Goal: Task Accomplishment & Management: Manage account settings

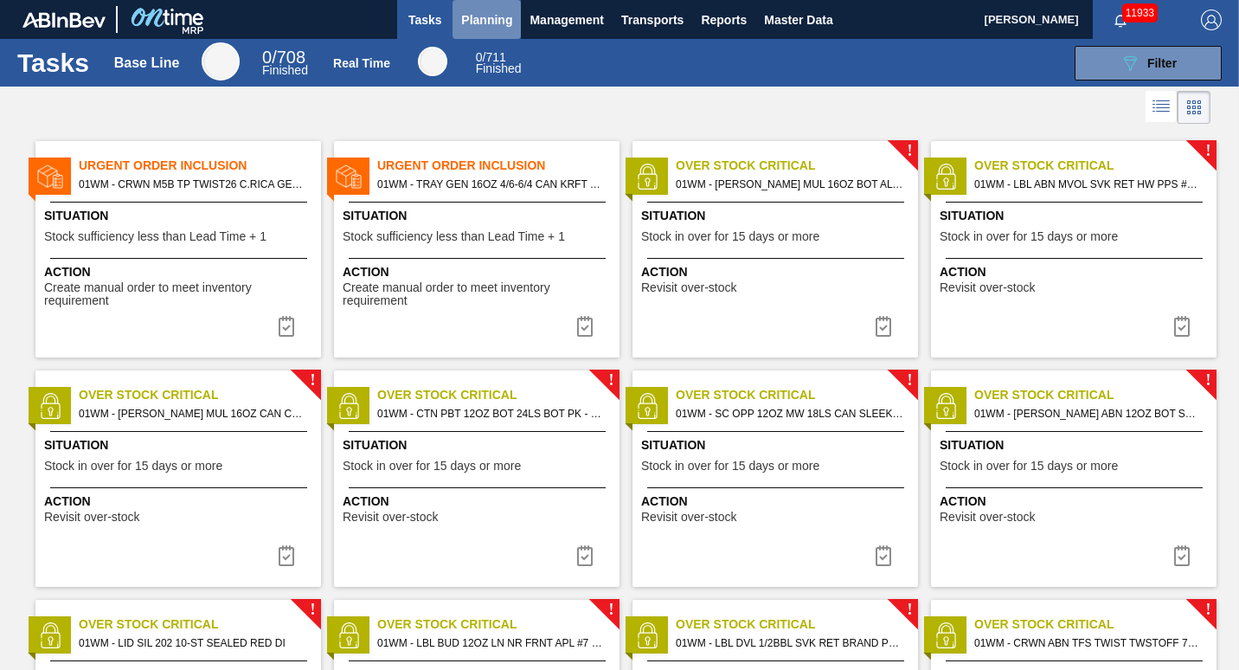
click at [478, 29] on span "Planning" at bounding box center [486, 20] width 51 height 21
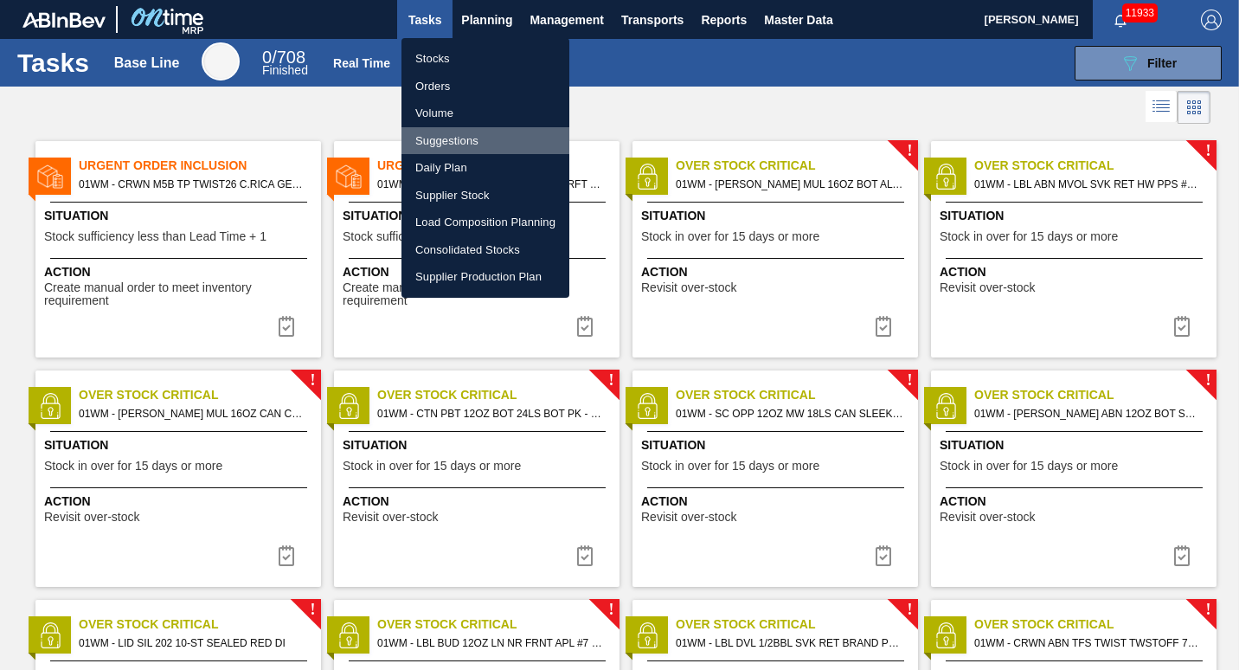
click at [473, 136] on li "Suggestions" at bounding box center [485, 141] width 168 height 28
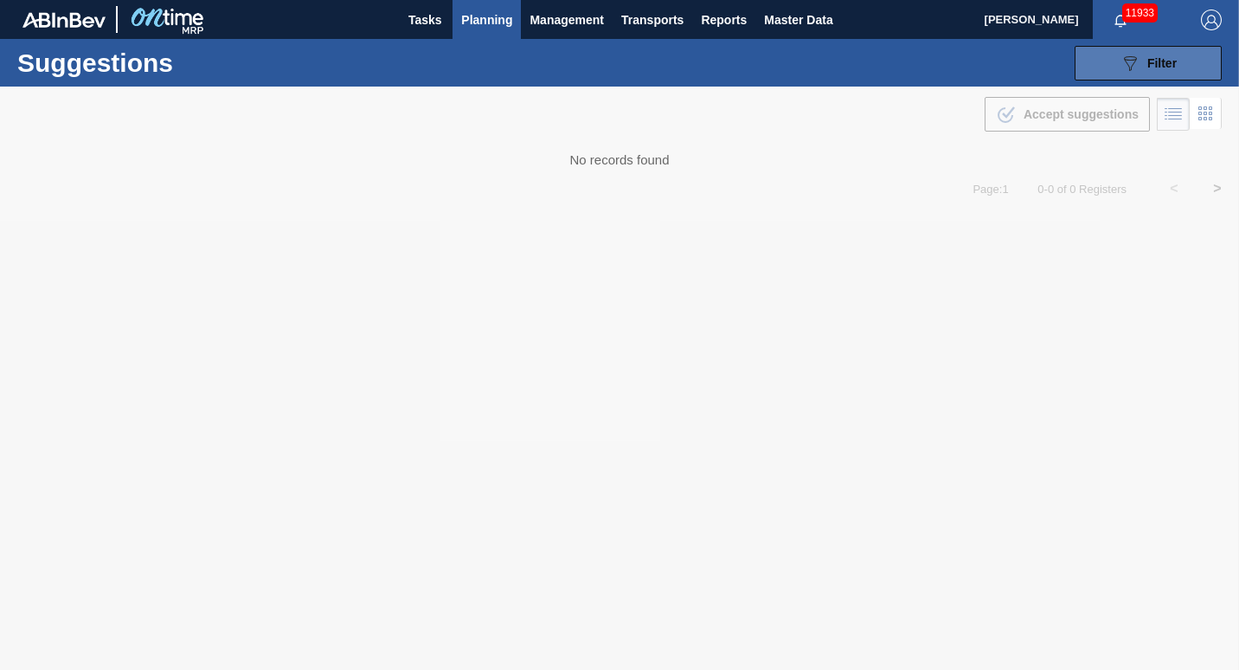
click at [1112, 72] on button "089F7B8B-B2A5-4AFE-B5C0-19BA573D28AC Filter" at bounding box center [1148, 63] width 147 height 35
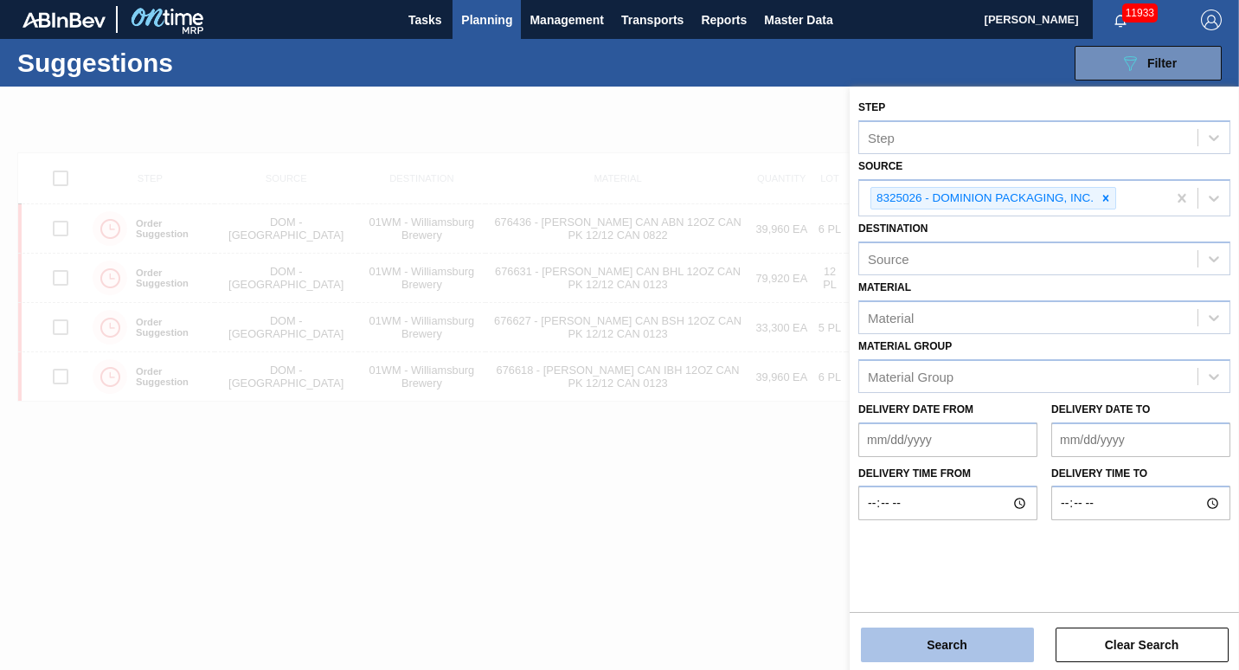
click at [920, 637] on button "Search" at bounding box center [947, 644] width 173 height 35
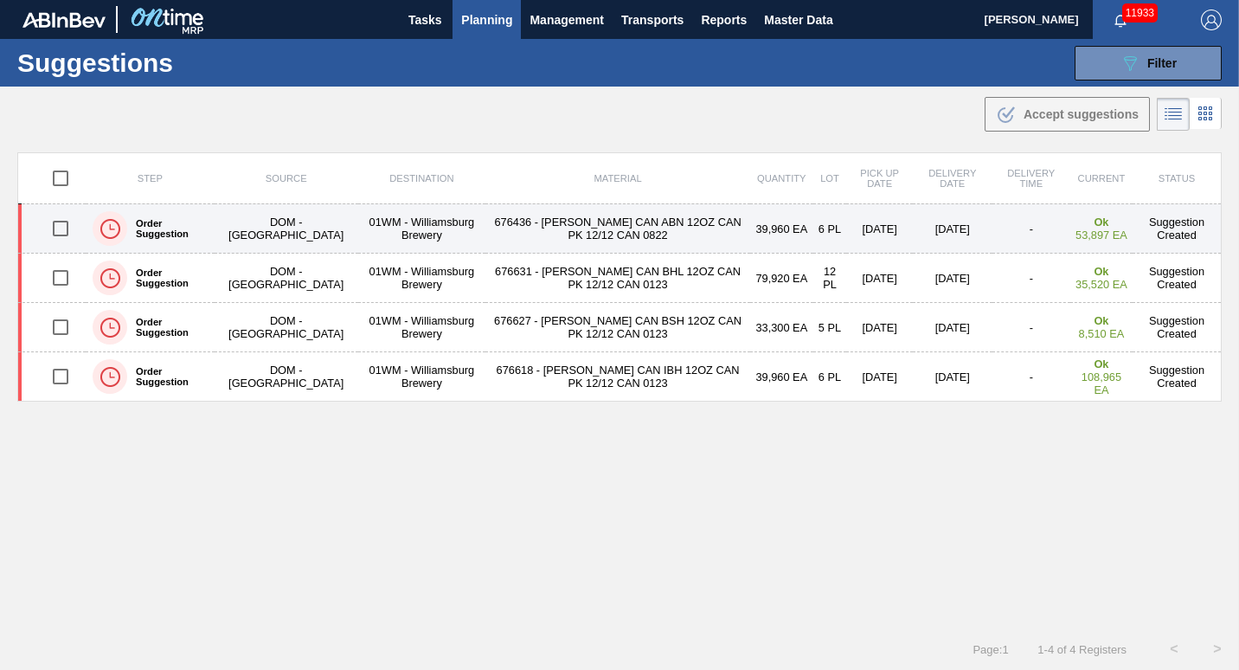
click at [57, 226] on input "checkbox" at bounding box center [60, 228] width 36 height 36
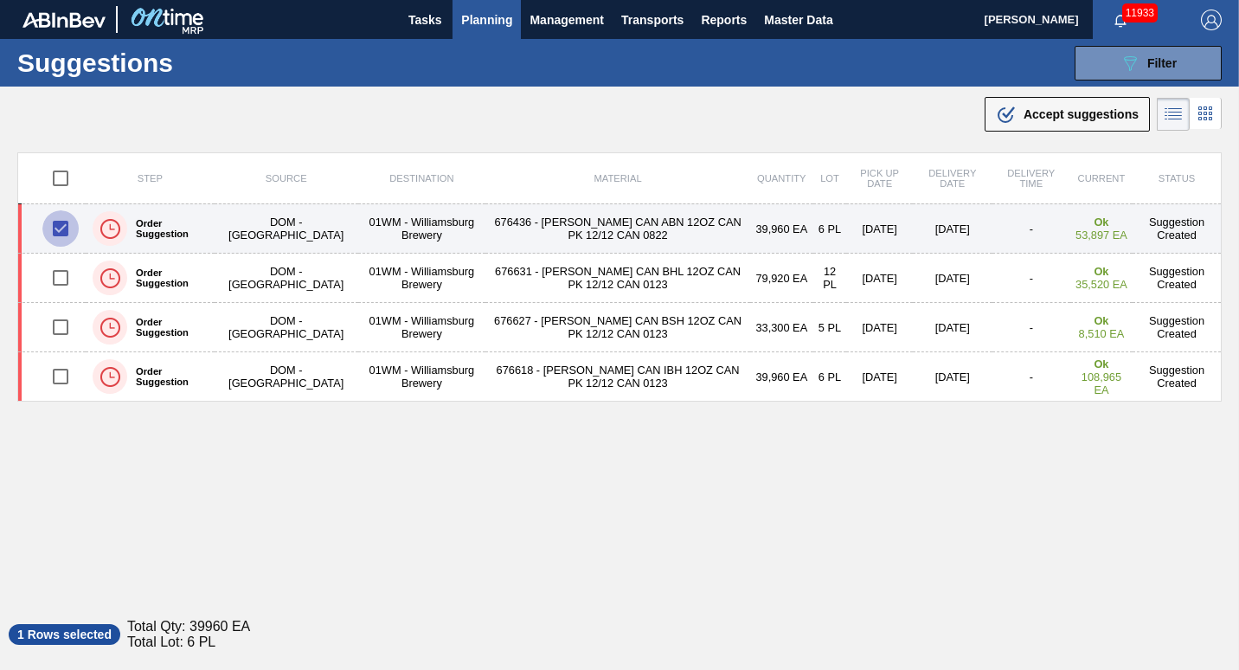
click at [60, 228] on input "checkbox" at bounding box center [60, 228] width 36 height 36
checkbox input "false"
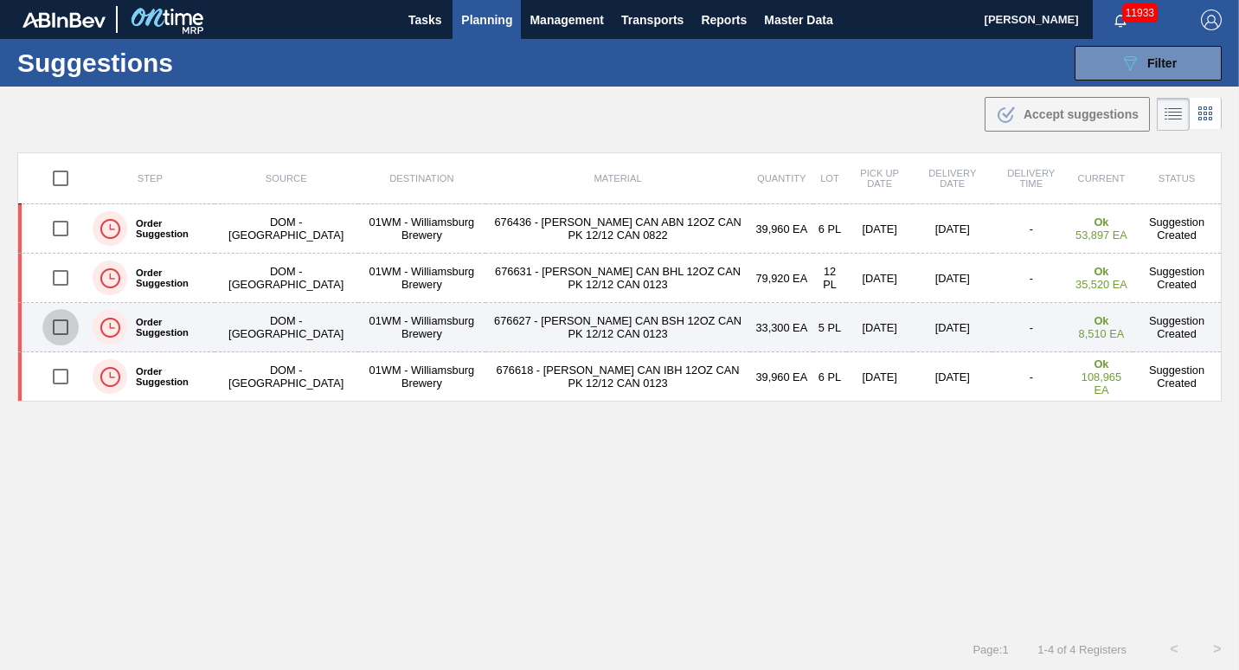
click at [55, 331] on input "checkbox" at bounding box center [60, 327] width 36 height 36
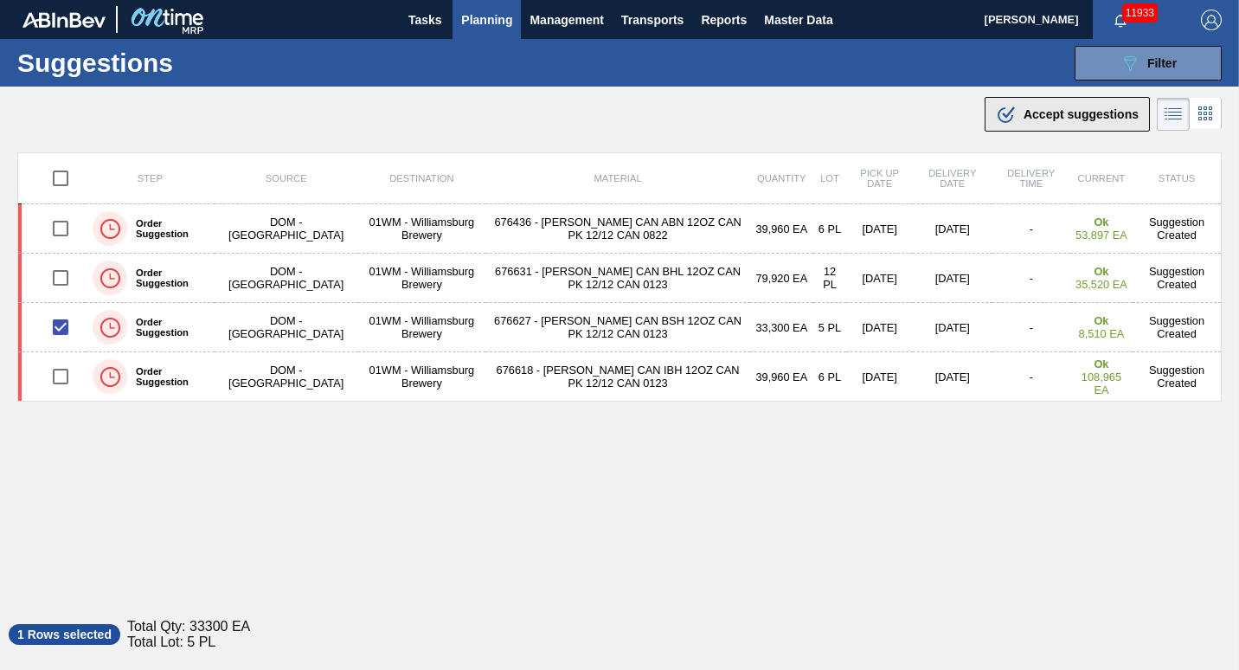
click at [1024, 121] on div ".b{fill:var(--color-action-default)} Accept suggestions" at bounding box center [1067, 114] width 143 height 21
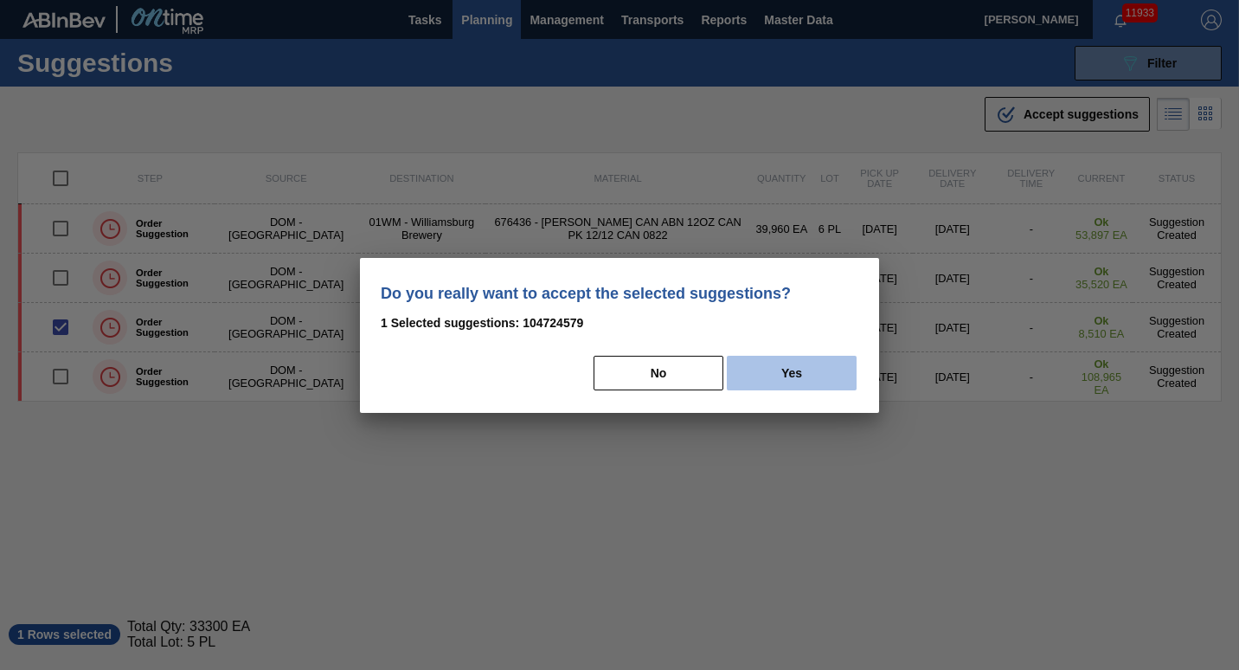
click at [798, 379] on button "Yes" at bounding box center [792, 373] width 130 height 35
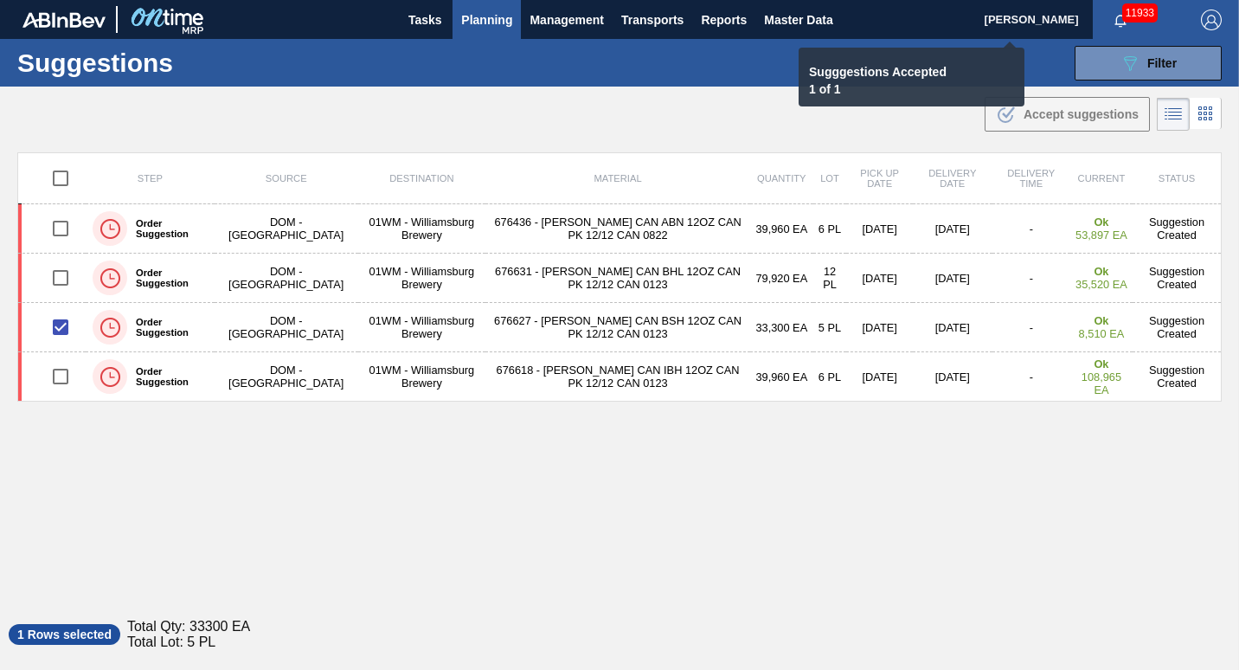
checkbox input "false"
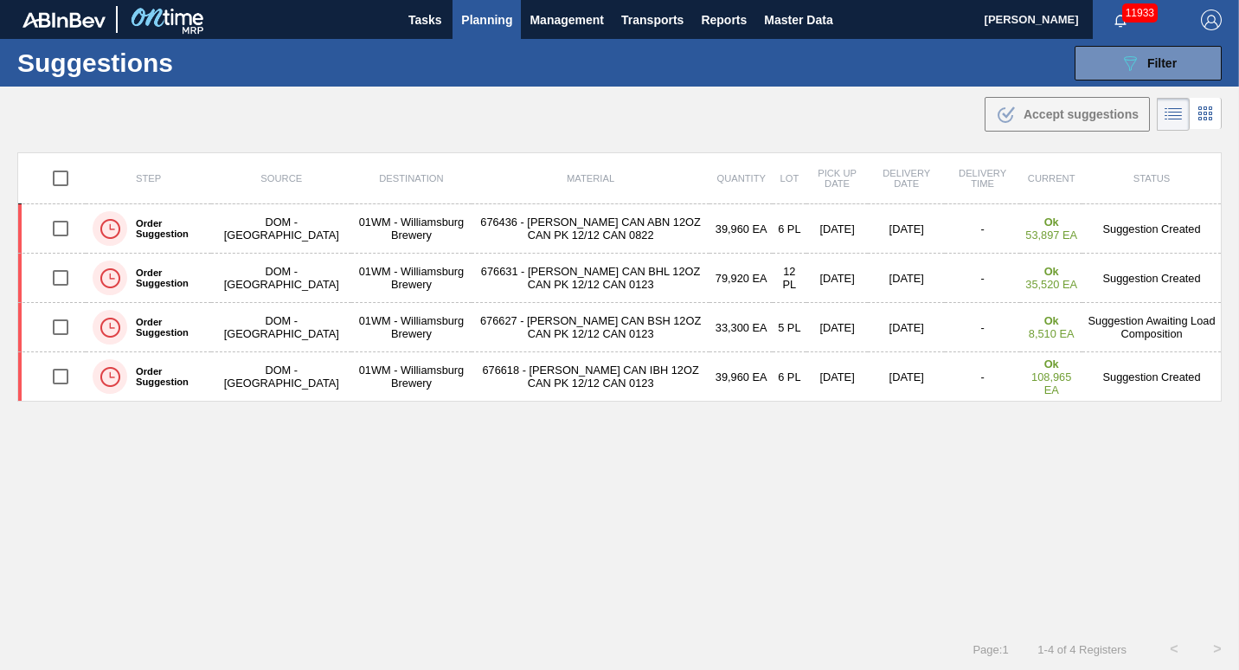
click at [494, 21] on span "Planning" at bounding box center [486, 20] width 51 height 21
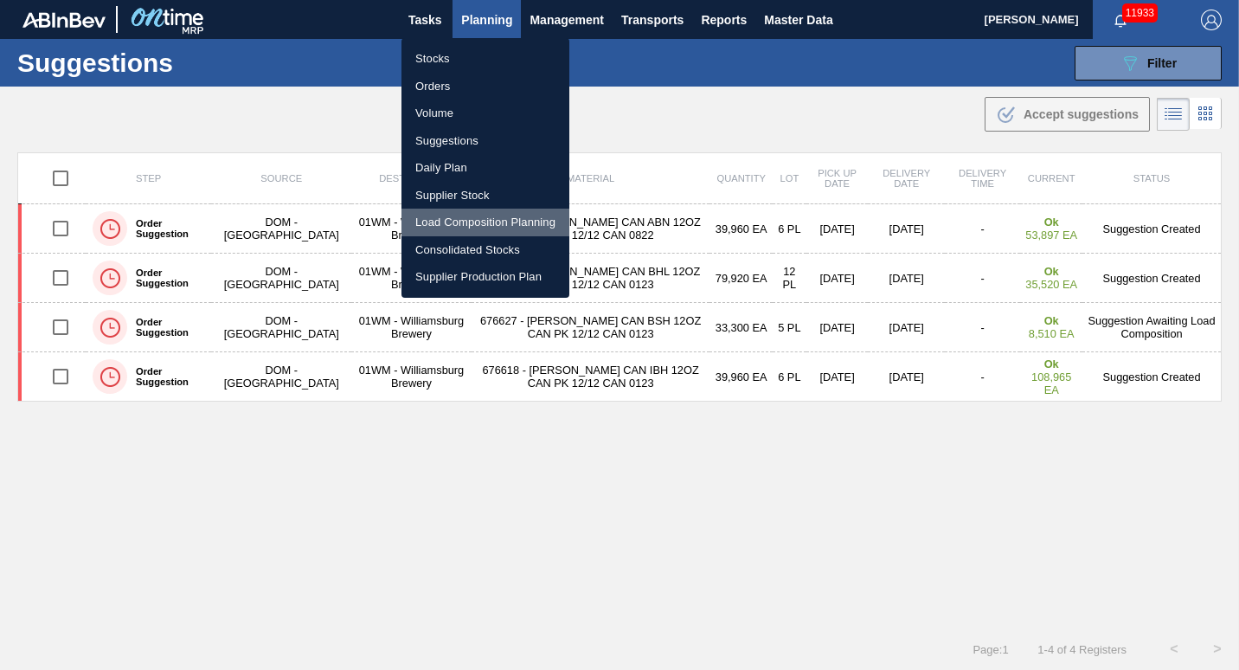
click at [484, 227] on li "Load Composition Planning" at bounding box center [485, 223] width 168 height 28
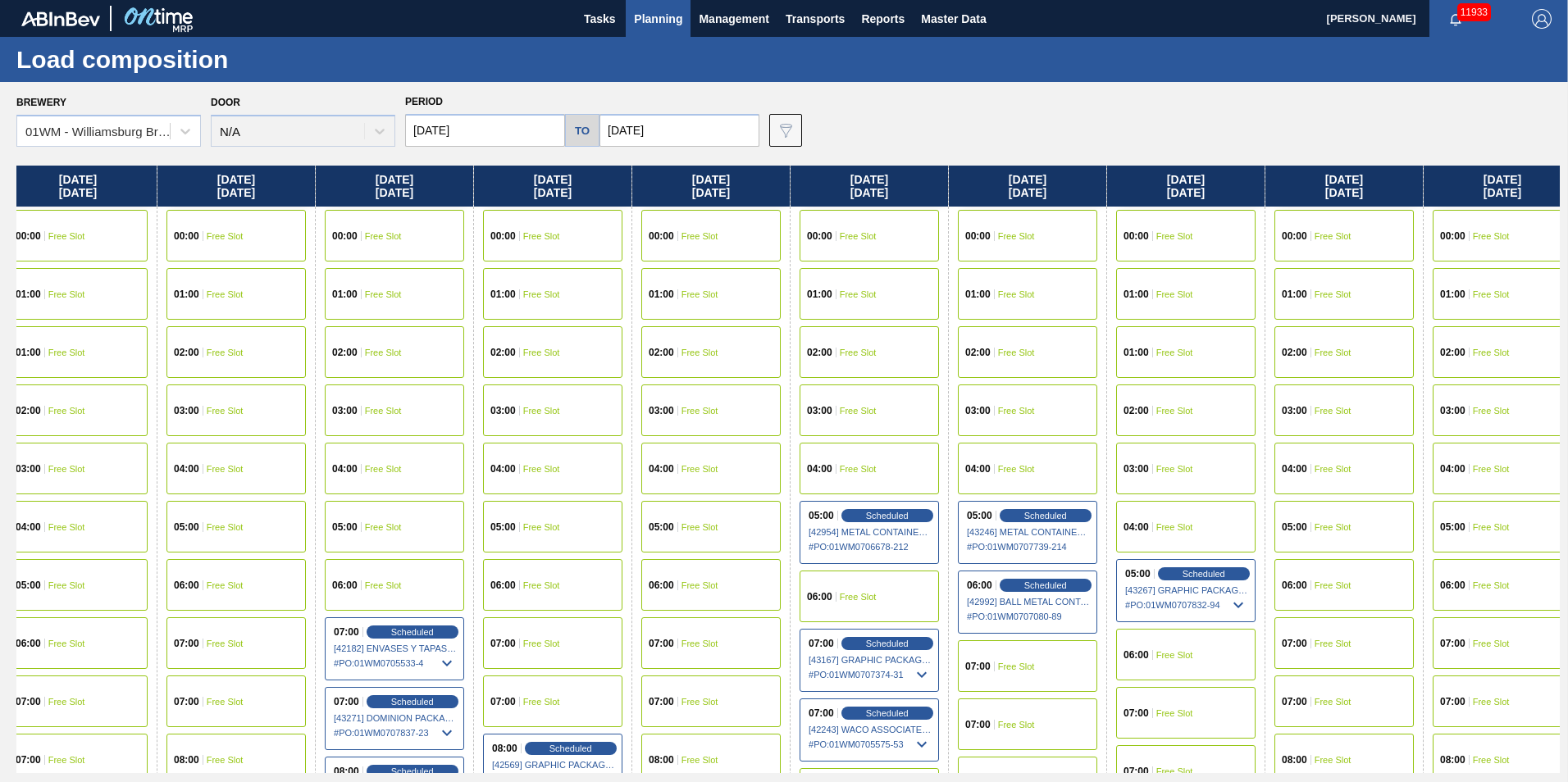
scroll to position [0, 171]
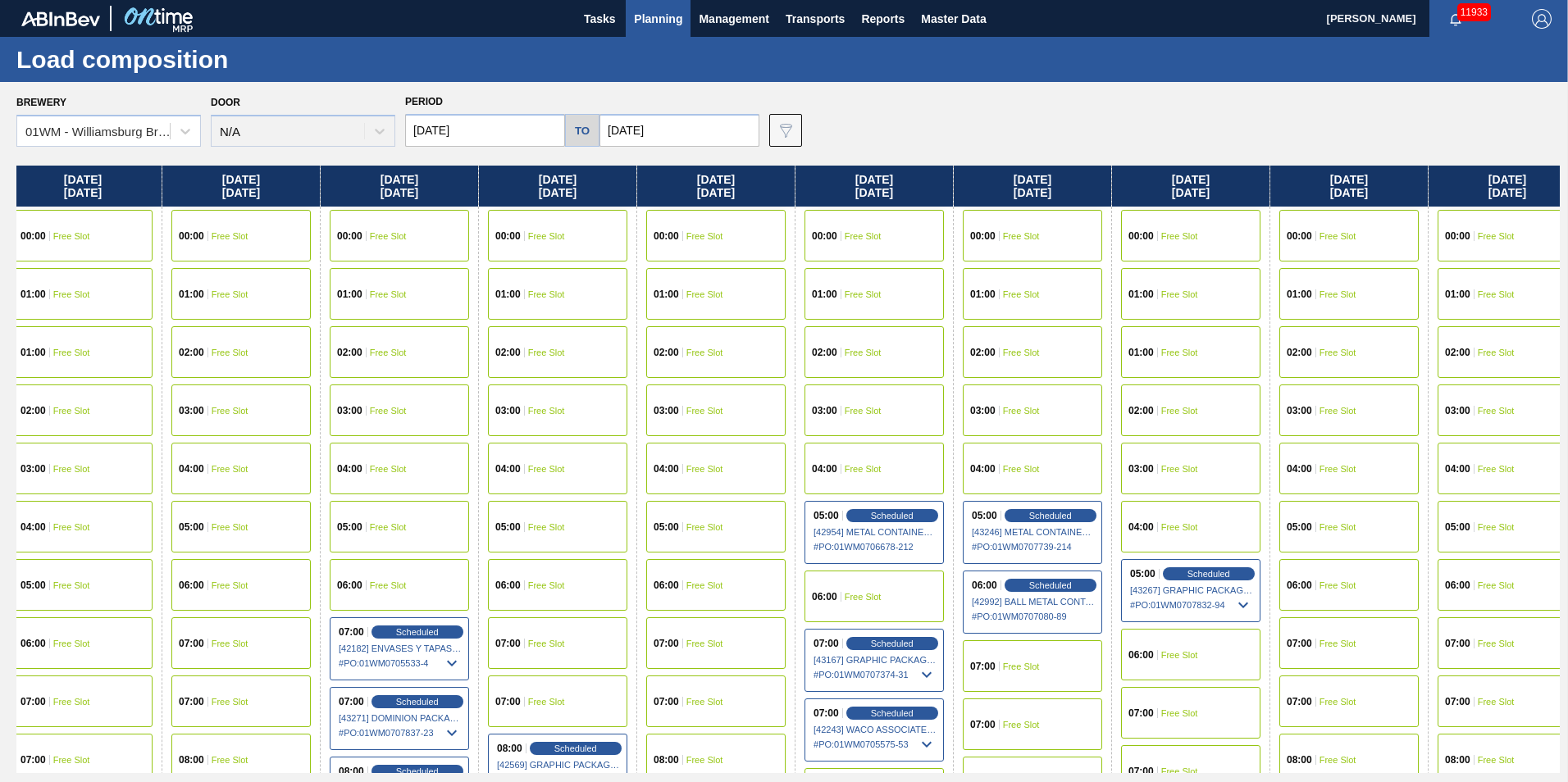
drag, startPoint x: 1263, startPoint y: 191, endPoint x: 1083, endPoint y: 320, distance: 221.5
click at [1083, 320] on div "[DATE] 00:00 Free Slot 01:00 Free Slot 02:00 Free Slot 03:00 Free Slot 04:00 Fr…" at bounding box center [788, 469] width 1543 height 608
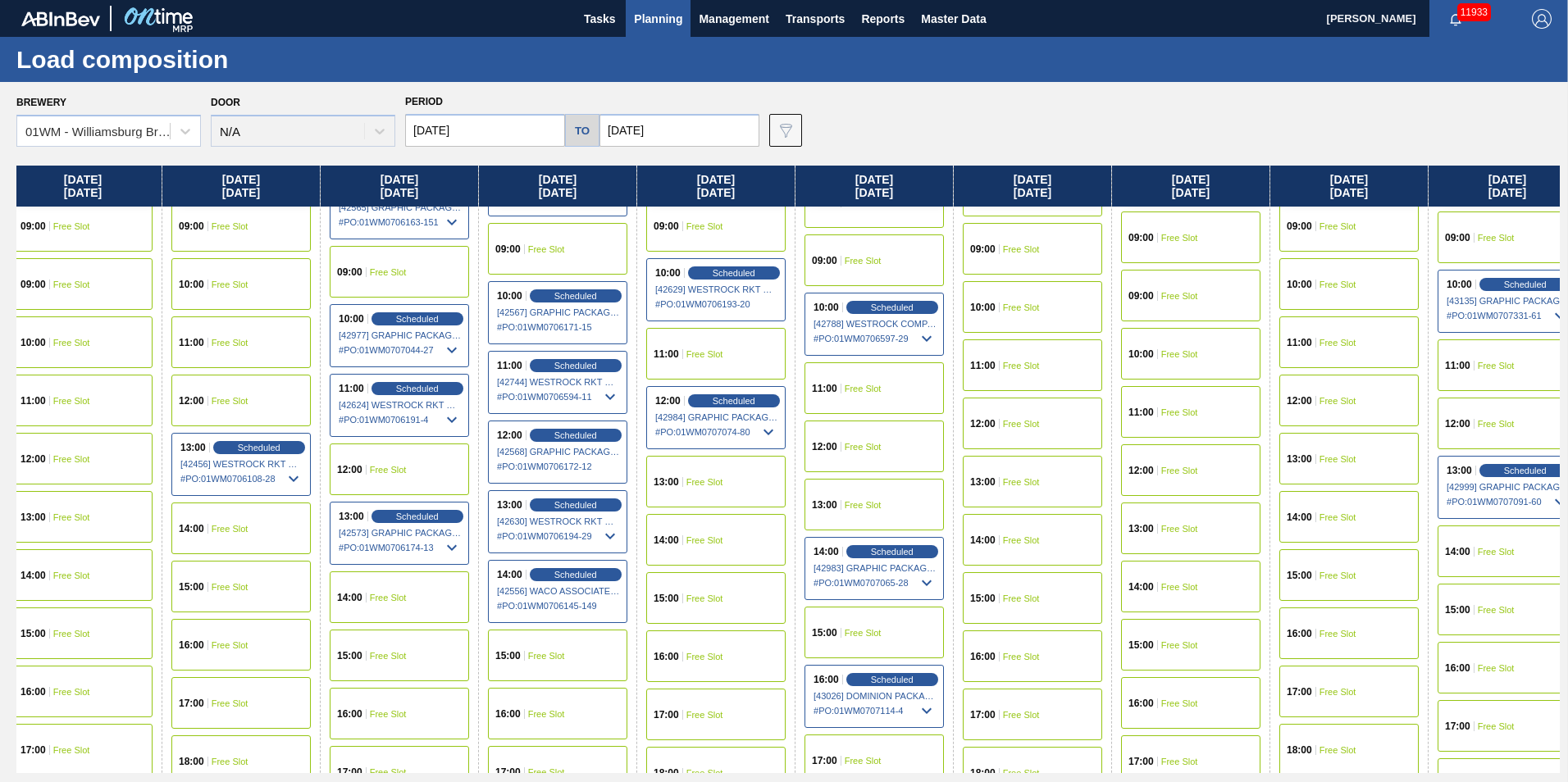
scroll to position [738, 171]
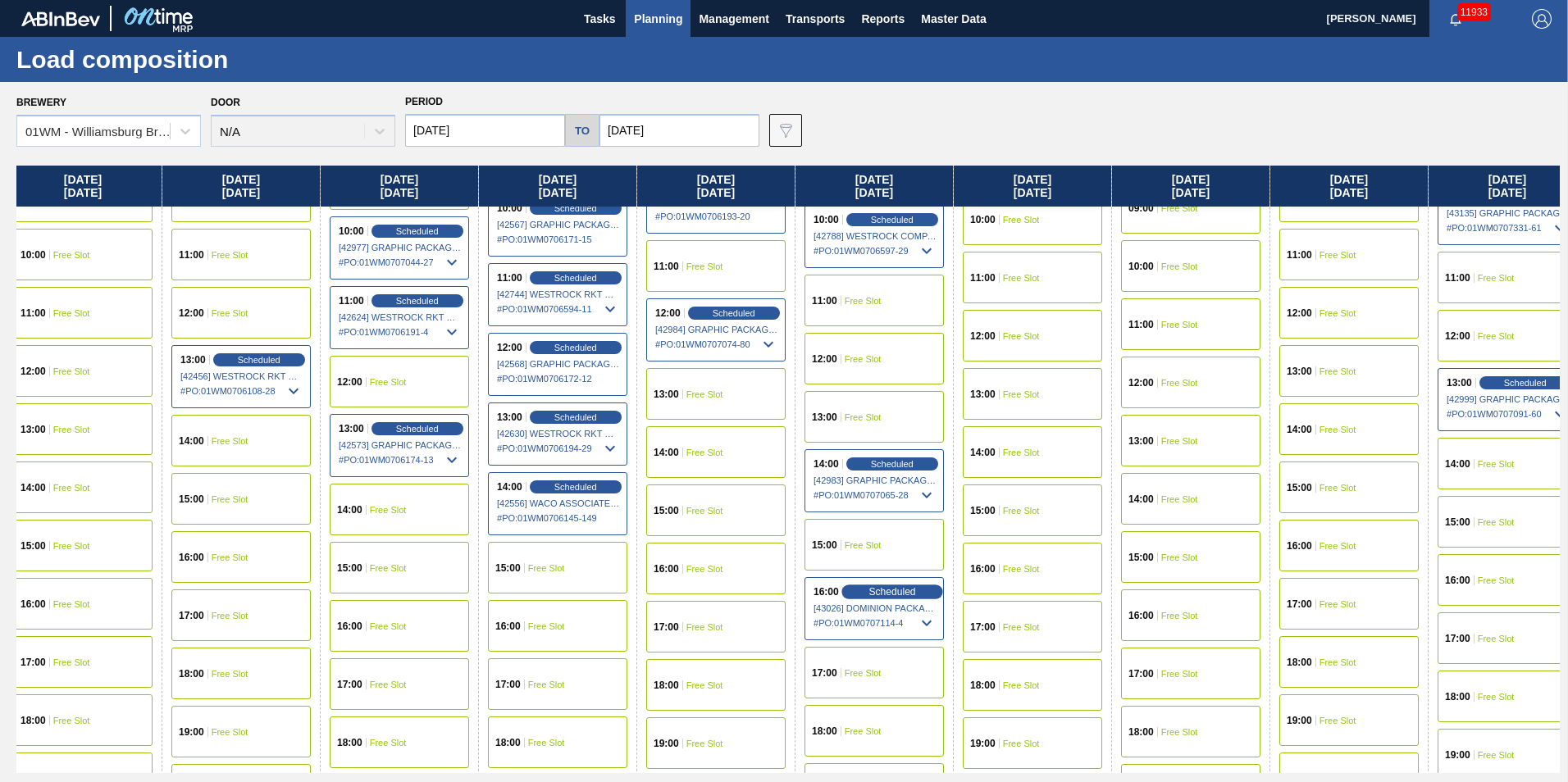
click at [895, 591] on span "Scheduled" at bounding box center [891, 591] width 46 height 10
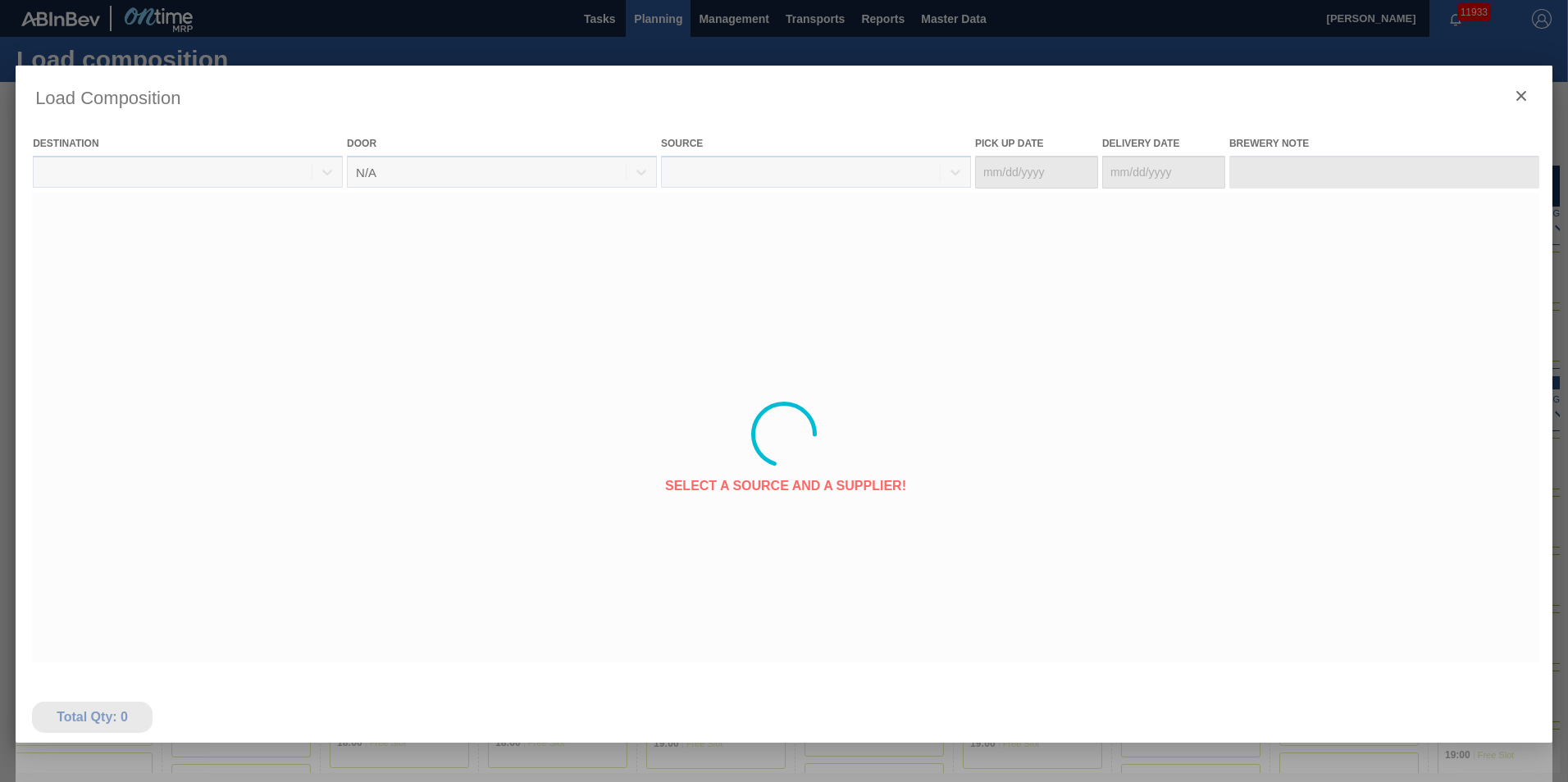
type Date "[DATE]"
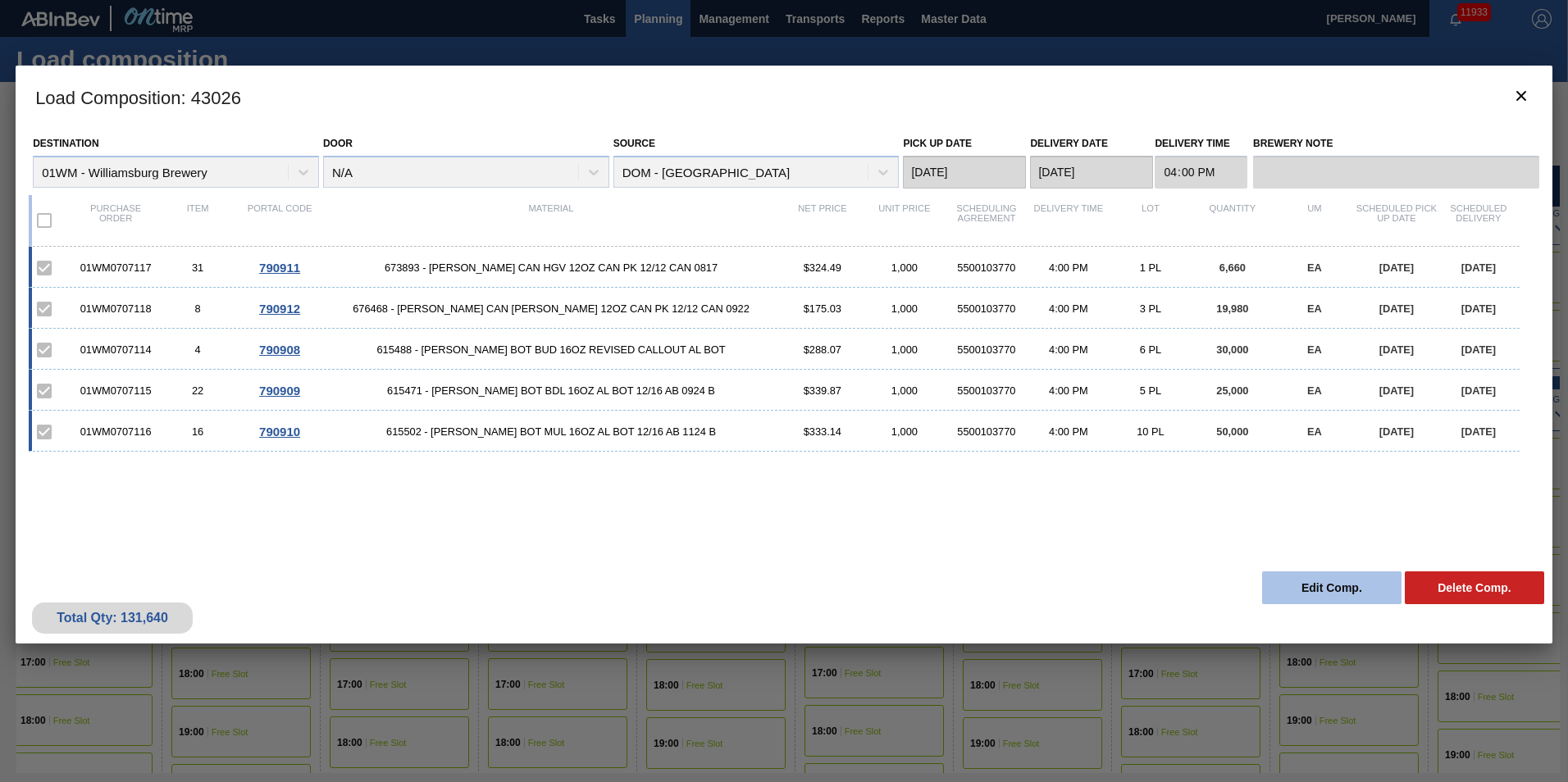
click at [1174, 587] on button "Edit Comp." at bounding box center [1332, 588] width 139 height 33
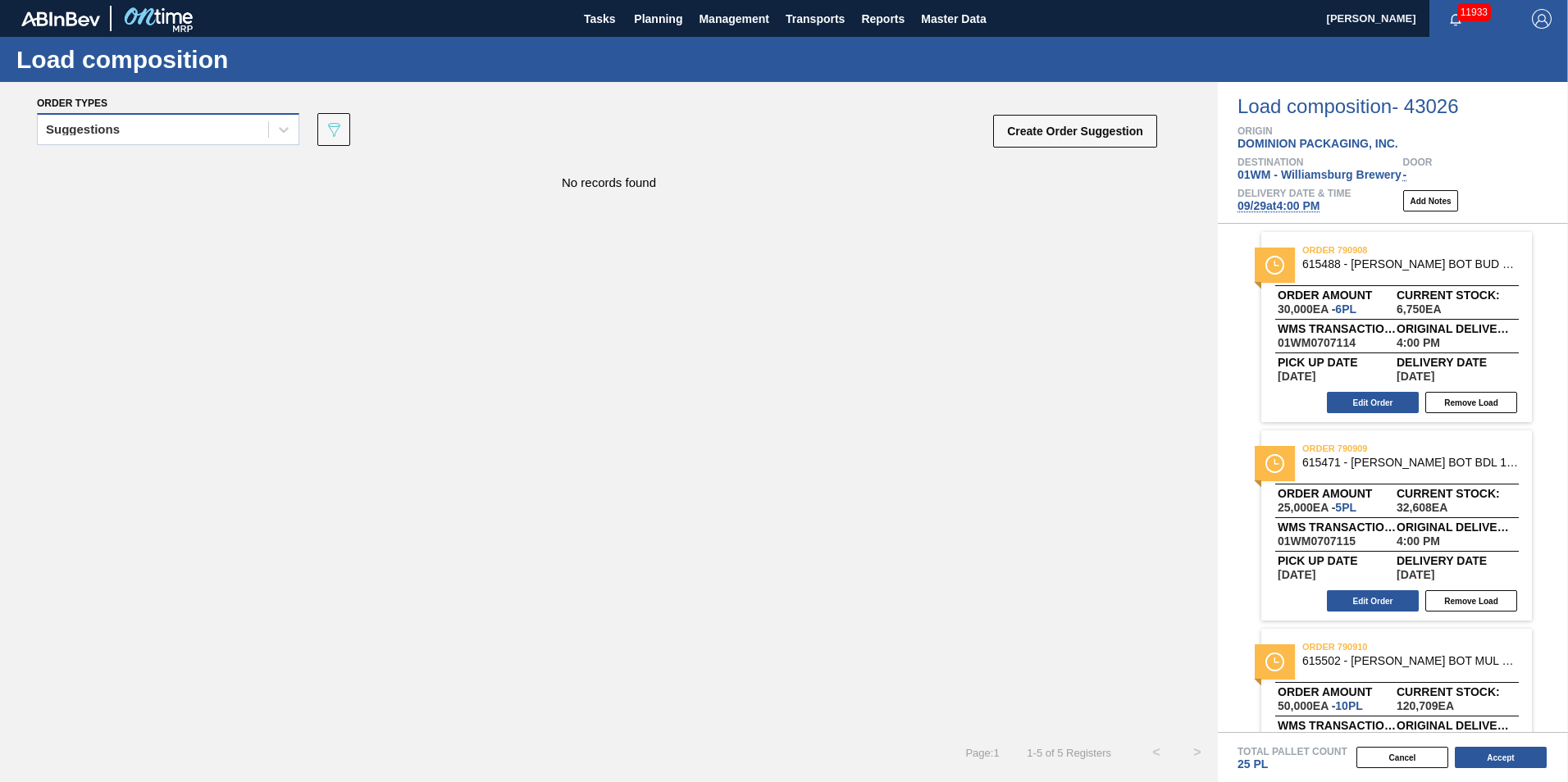
click at [76, 118] on div "Suggestions" at bounding box center [153, 130] width 230 height 24
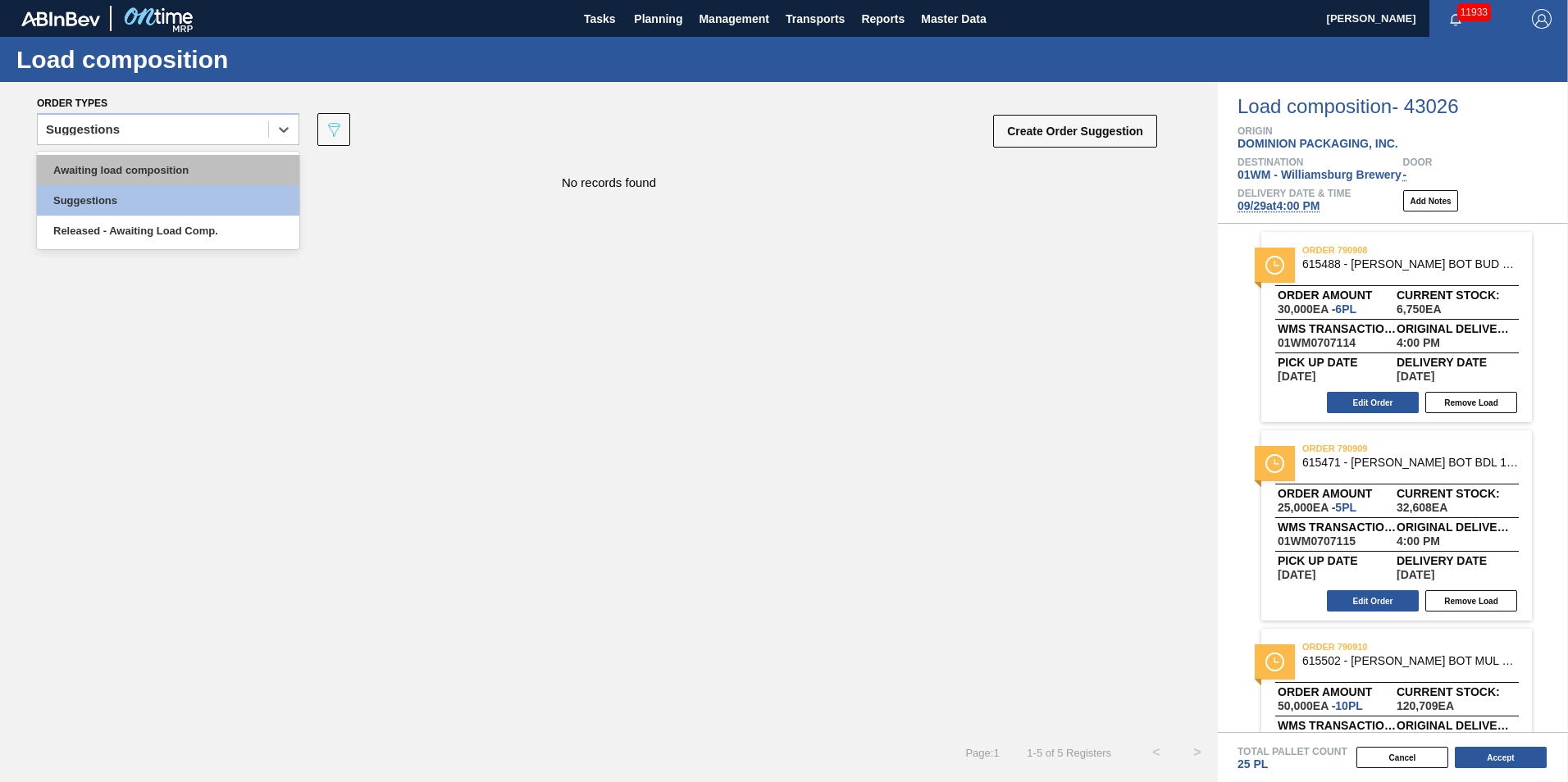
click at [118, 167] on div "Awaiting load composition" at bounding box center [168, 171] width 263 height 30
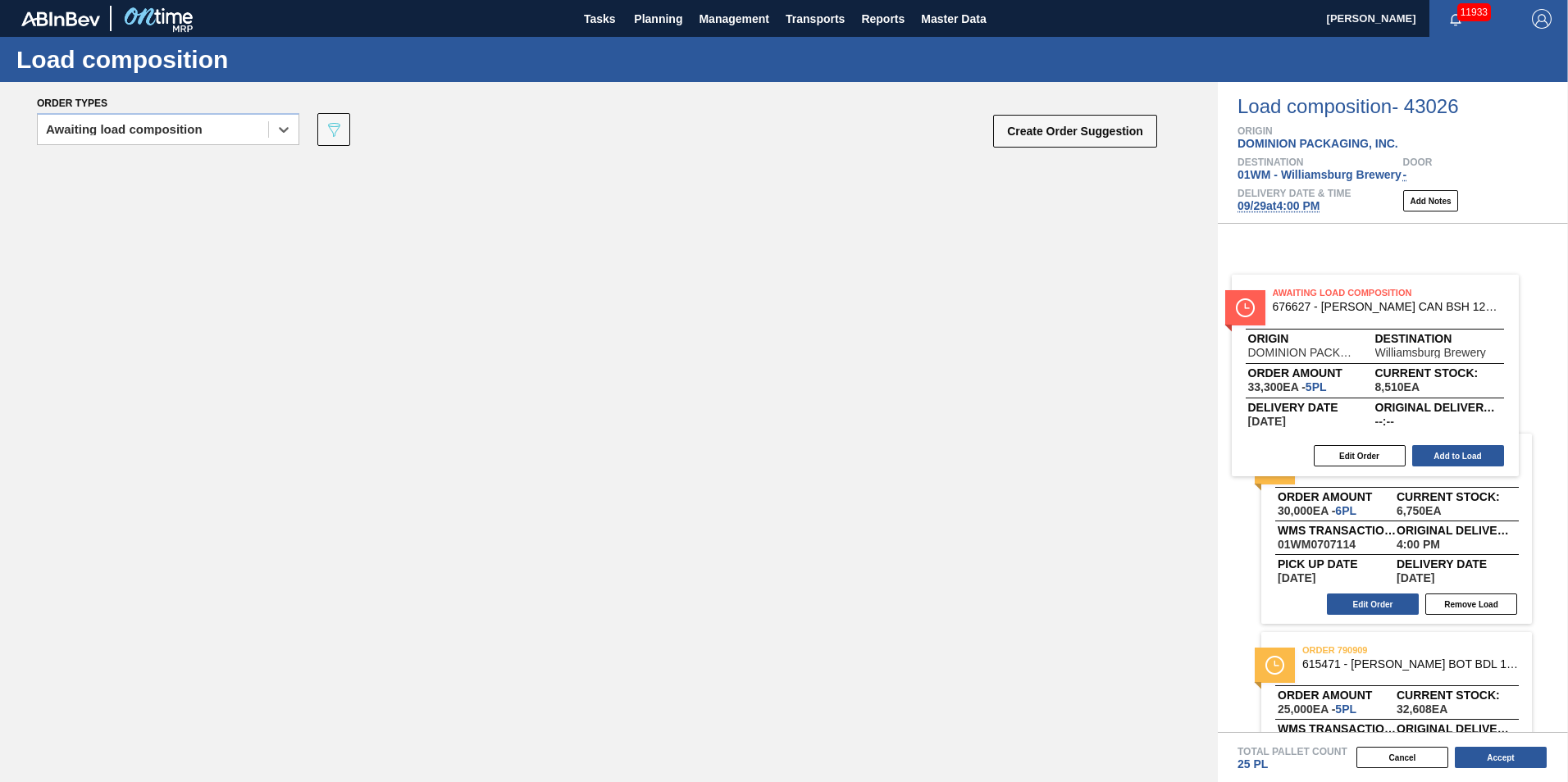
drag, startPoint x: 295, startPoint y: 215, endPoint x: 1372, endPoint y: 327, distance: 1082.8
click at [1174, 327] on div "Order types option Awaiting load composition, selected. Select is focused ,type…" at bounding box center [784, 432] width 1568 height 700
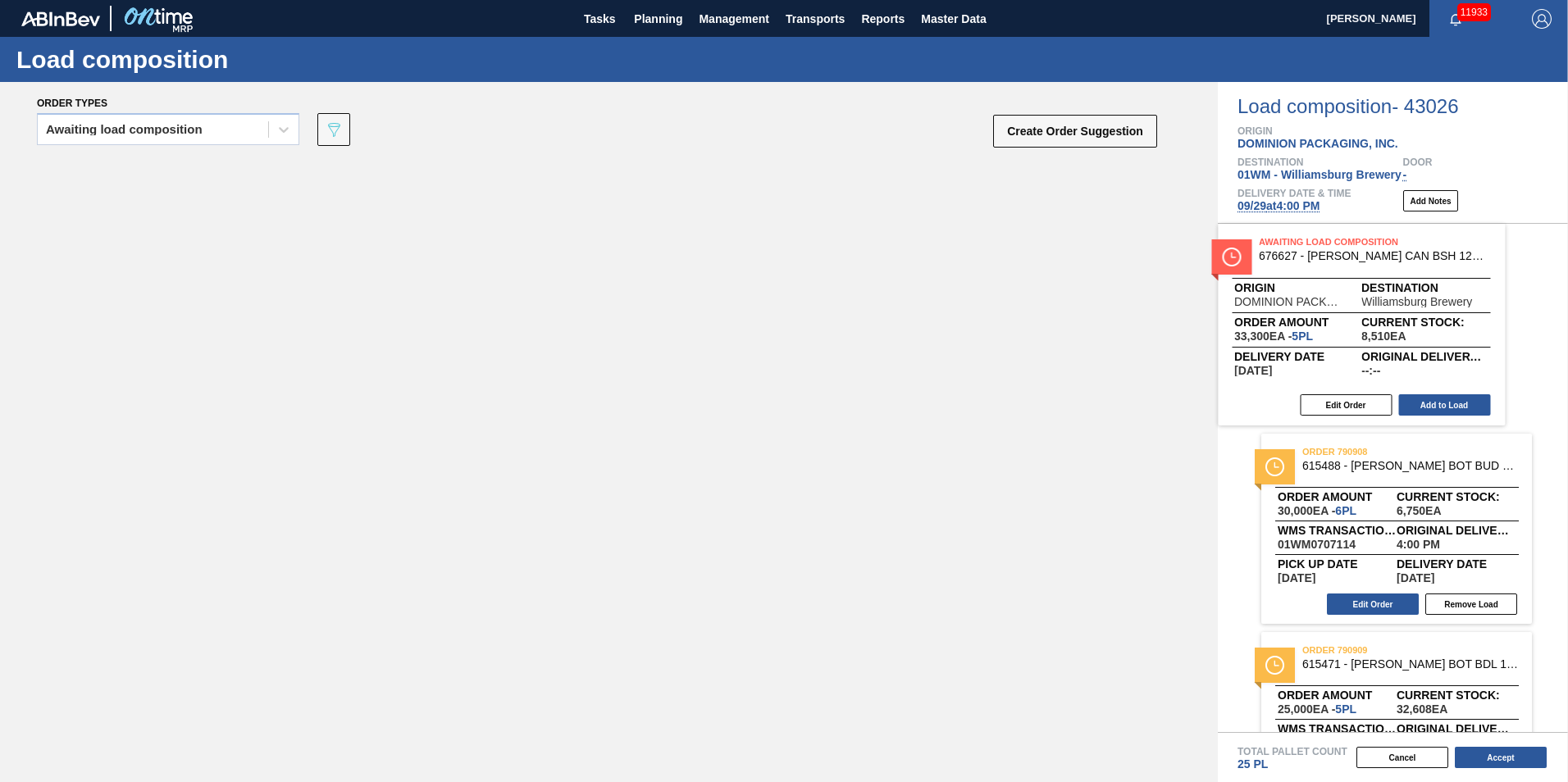
click at [1174, 327] on div "order 790908 615488 - [PERSON_NAME] BOT BUD 16OZ REVISED CALLOUT AL BOT Order a…" at bounding box center [1393, 478] width 350 height 508
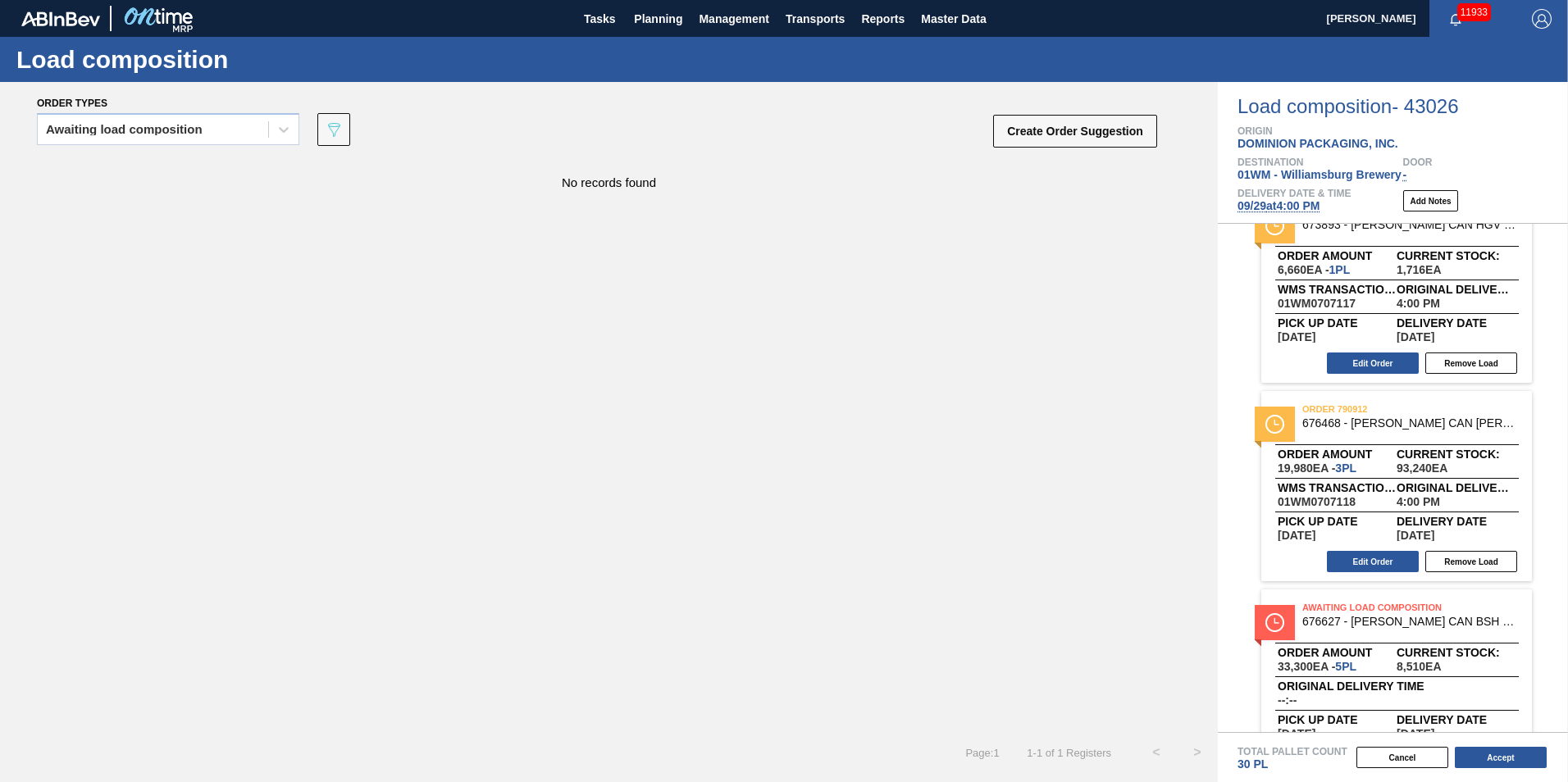
scroll to position [691, 0]
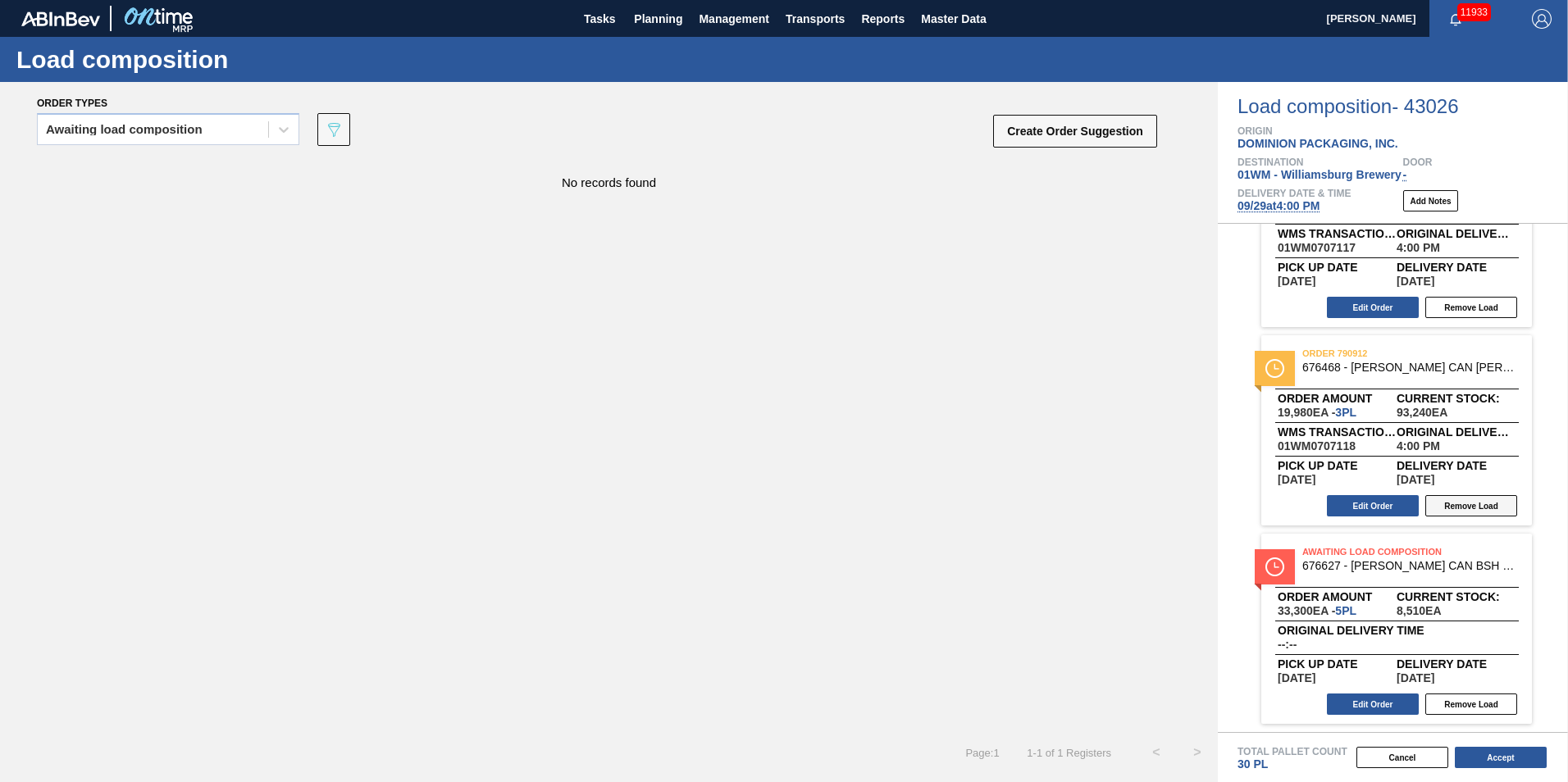
click at [1174, 634] on button "Remove Load" at bounding box center [1471, 704] width 92 height 21
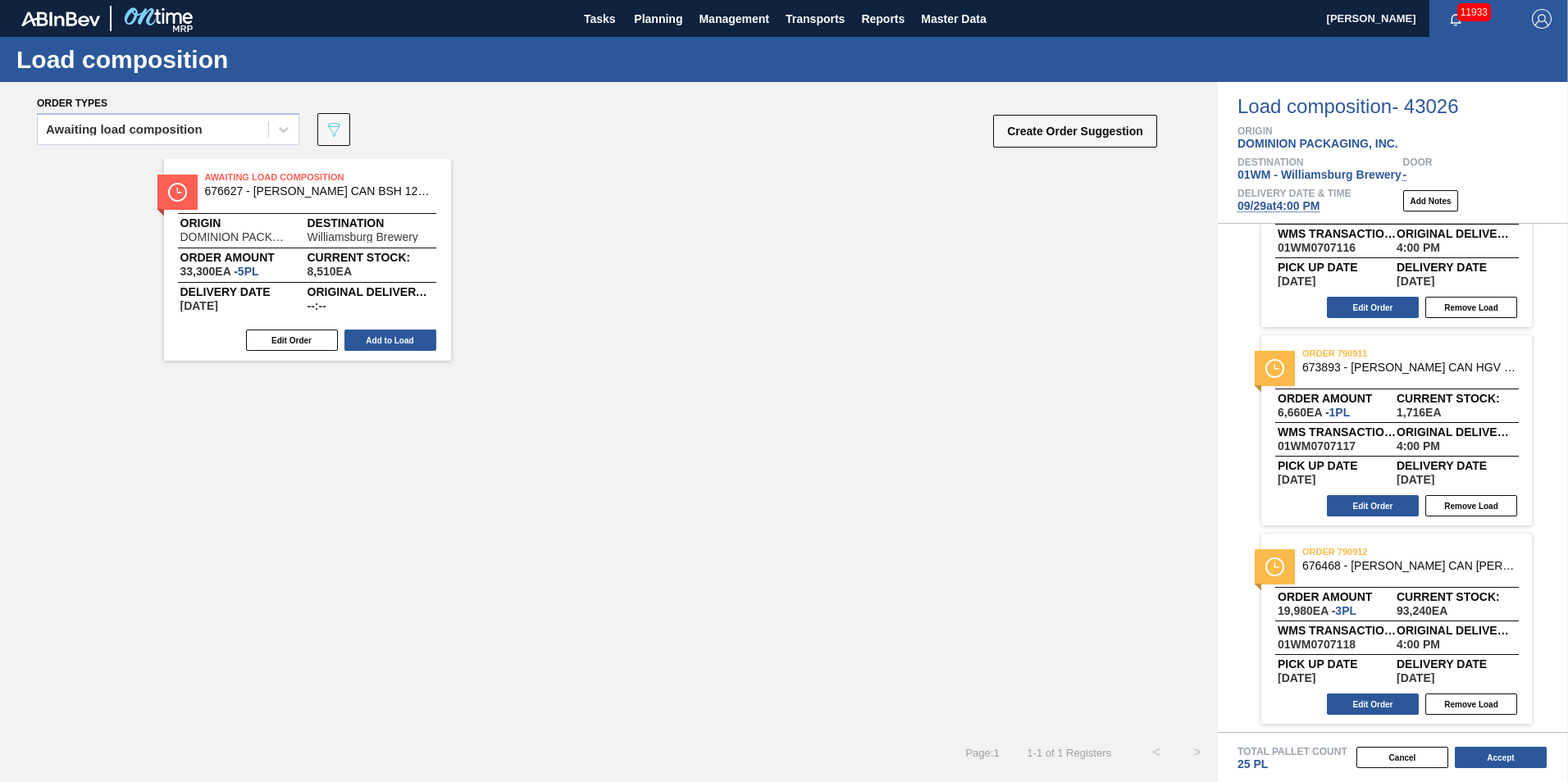
click at [1174, 208] on span "[DATE] 4:00 PM" at bounding box center [1279, 206] width 82 height 13
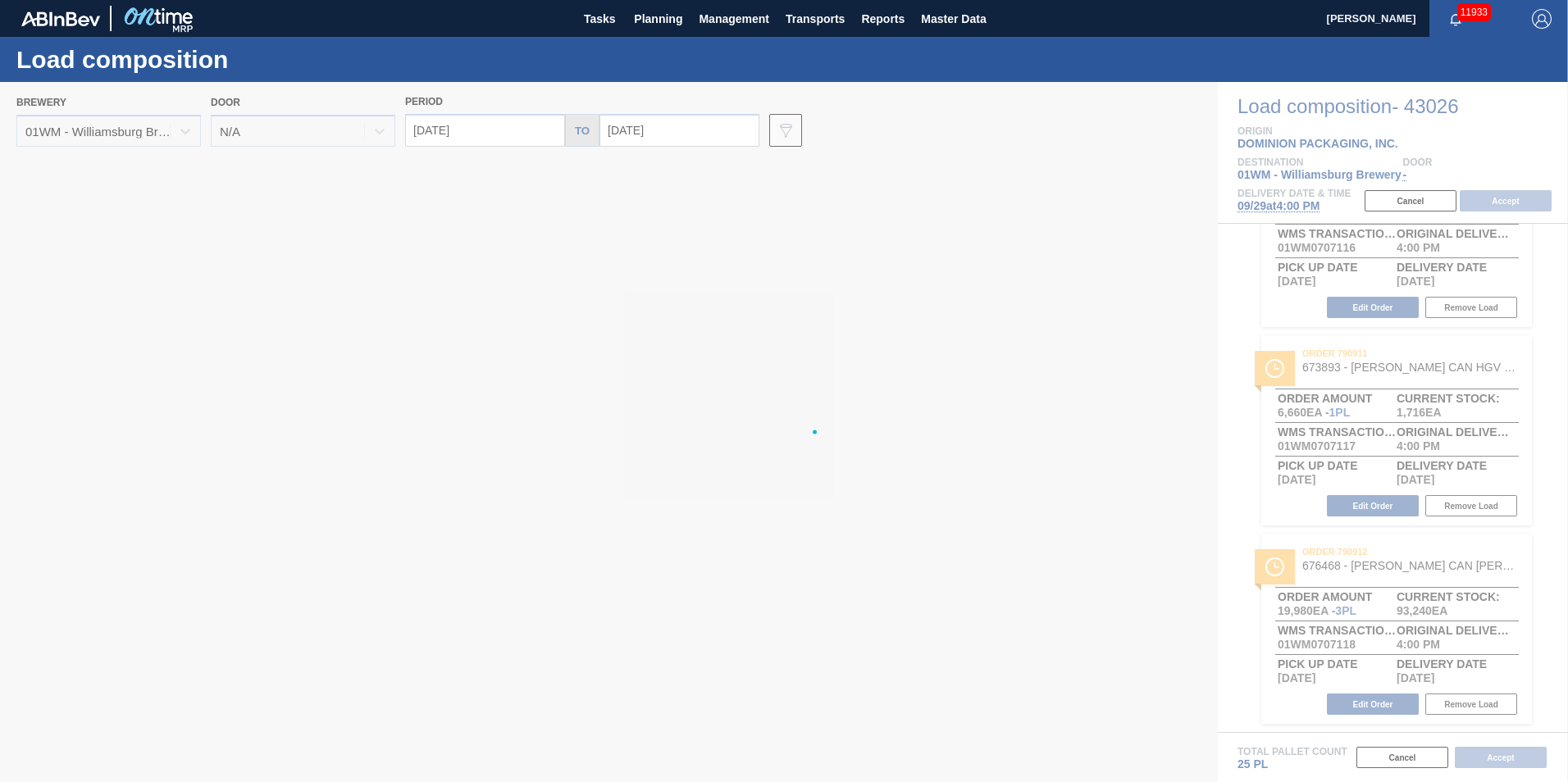
type input "[DATE]"
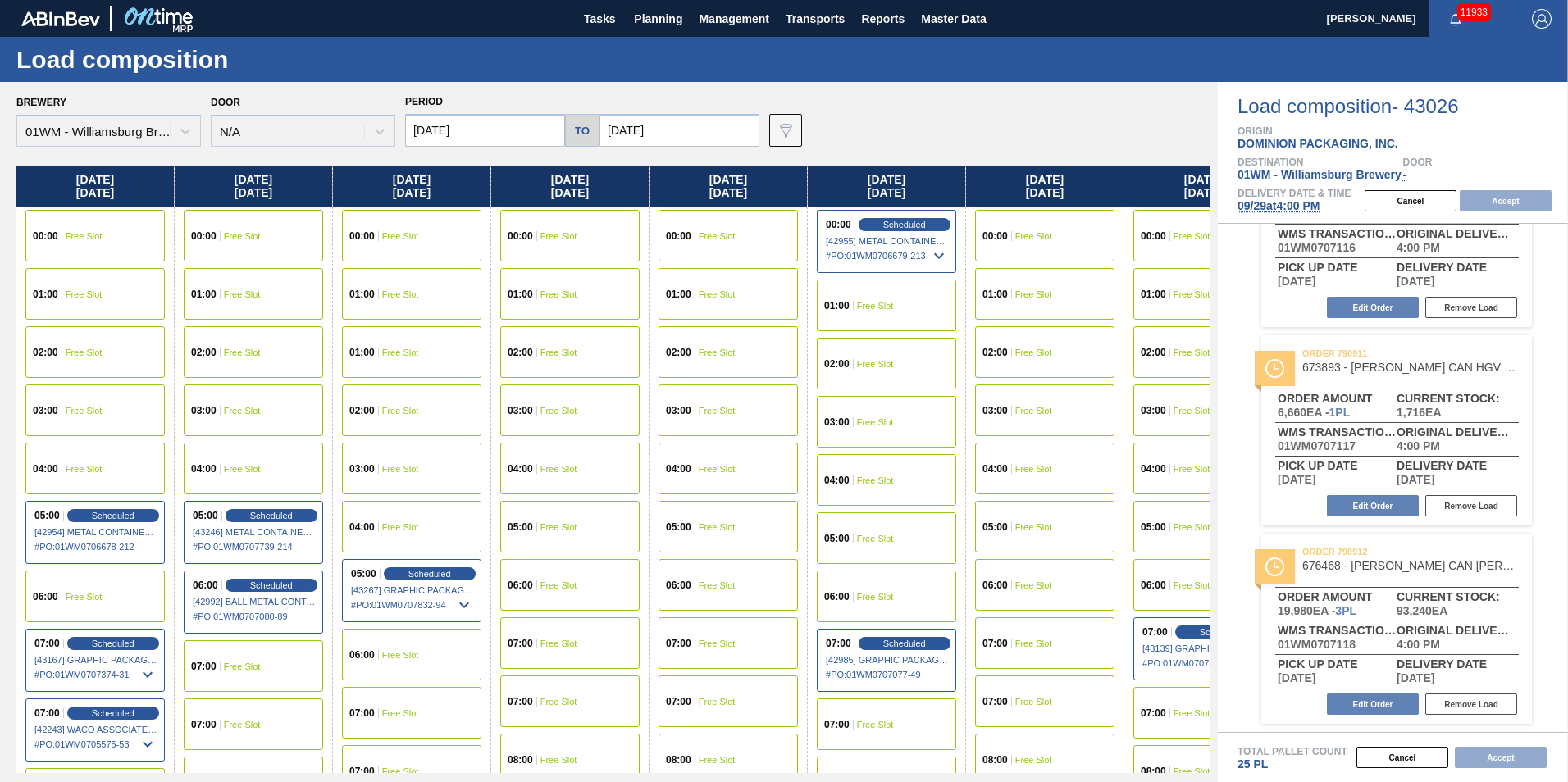
click at [483, 136] on input "[DATE]" at bounding box center [484, 130] width 160 height 33
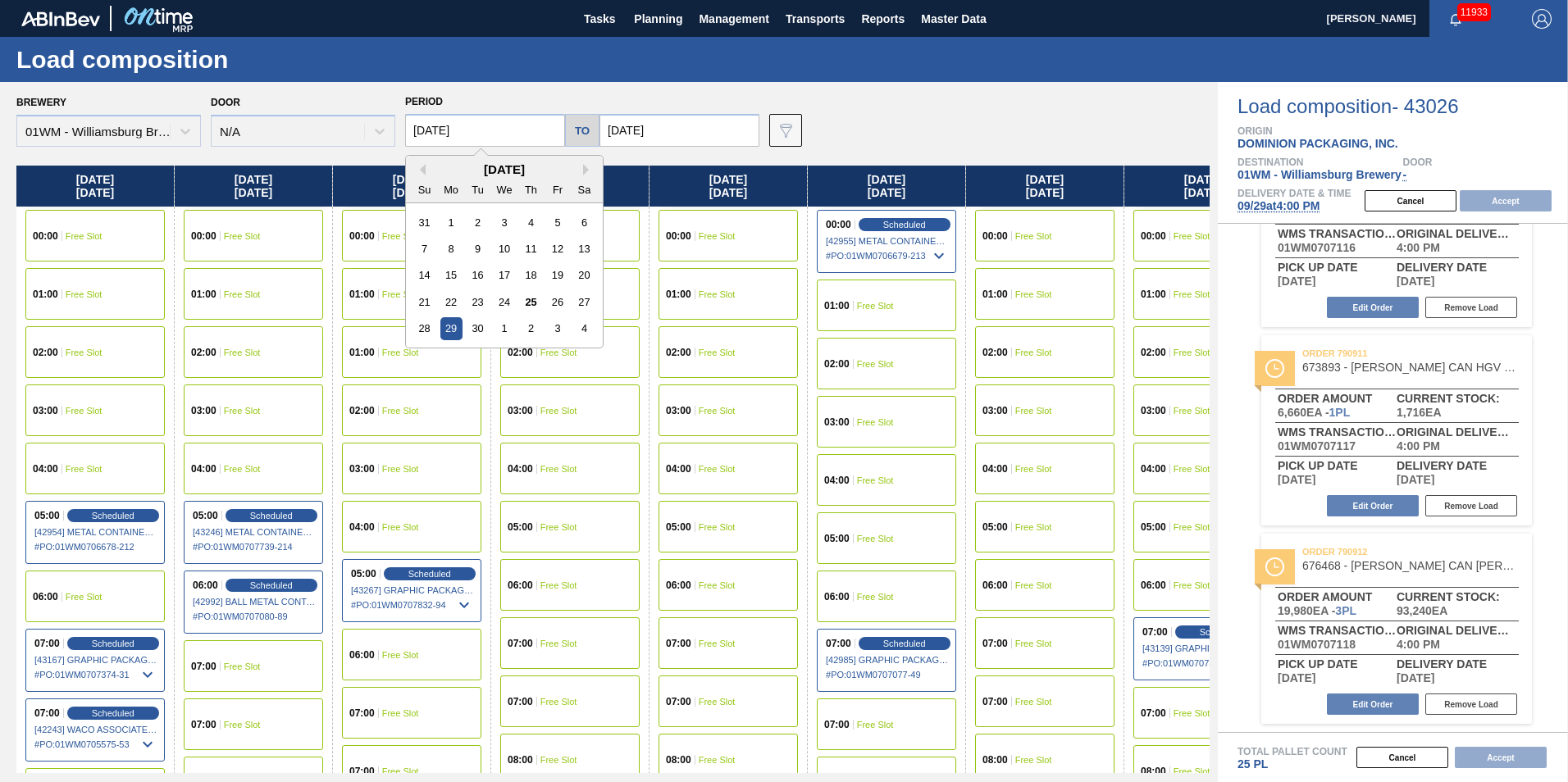
click at [584, 302] on div "27" at bounding box center [584, 301] width 22 height 22
type input "[DATE]"
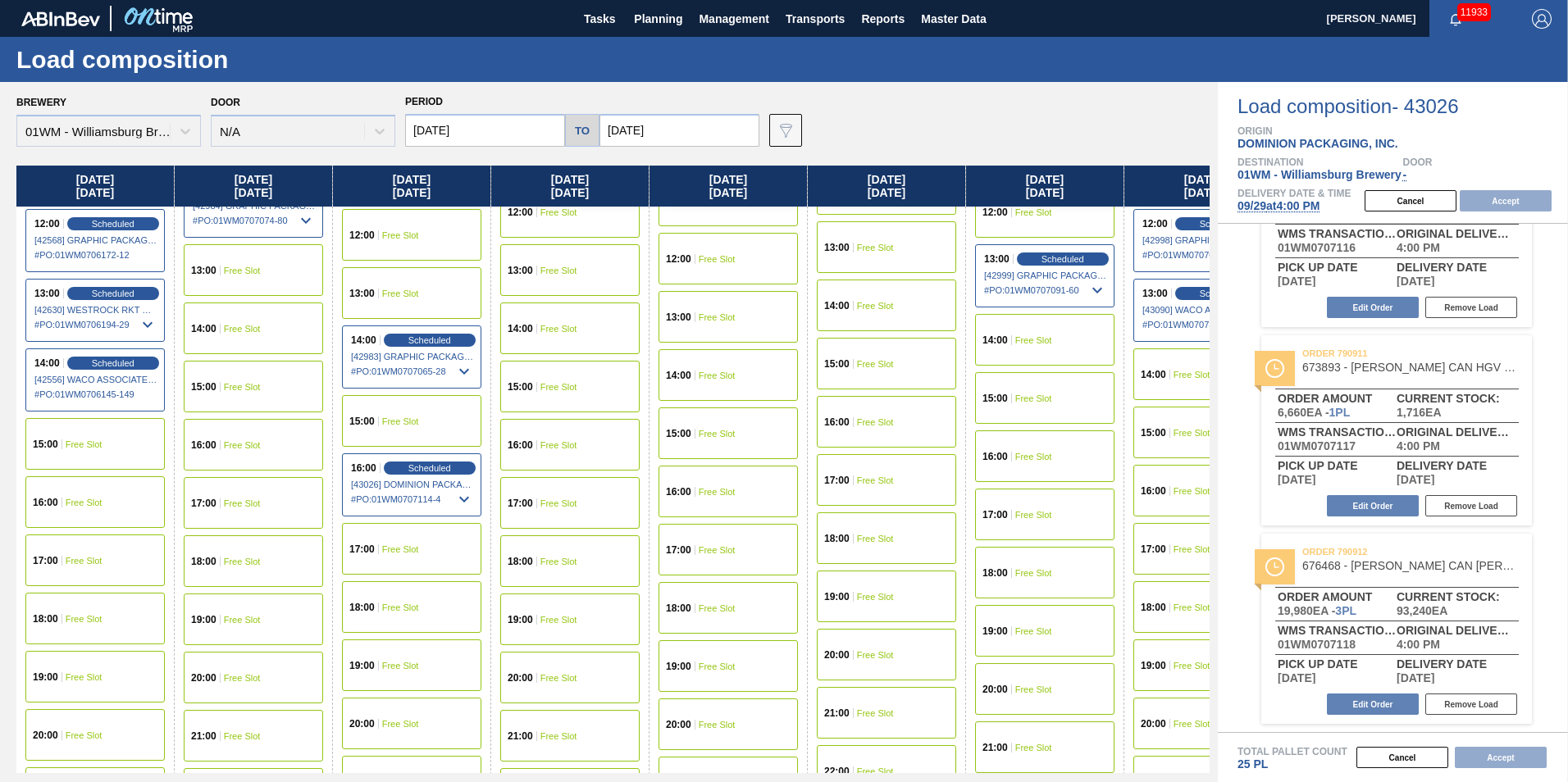
scroll to position [902, 0]
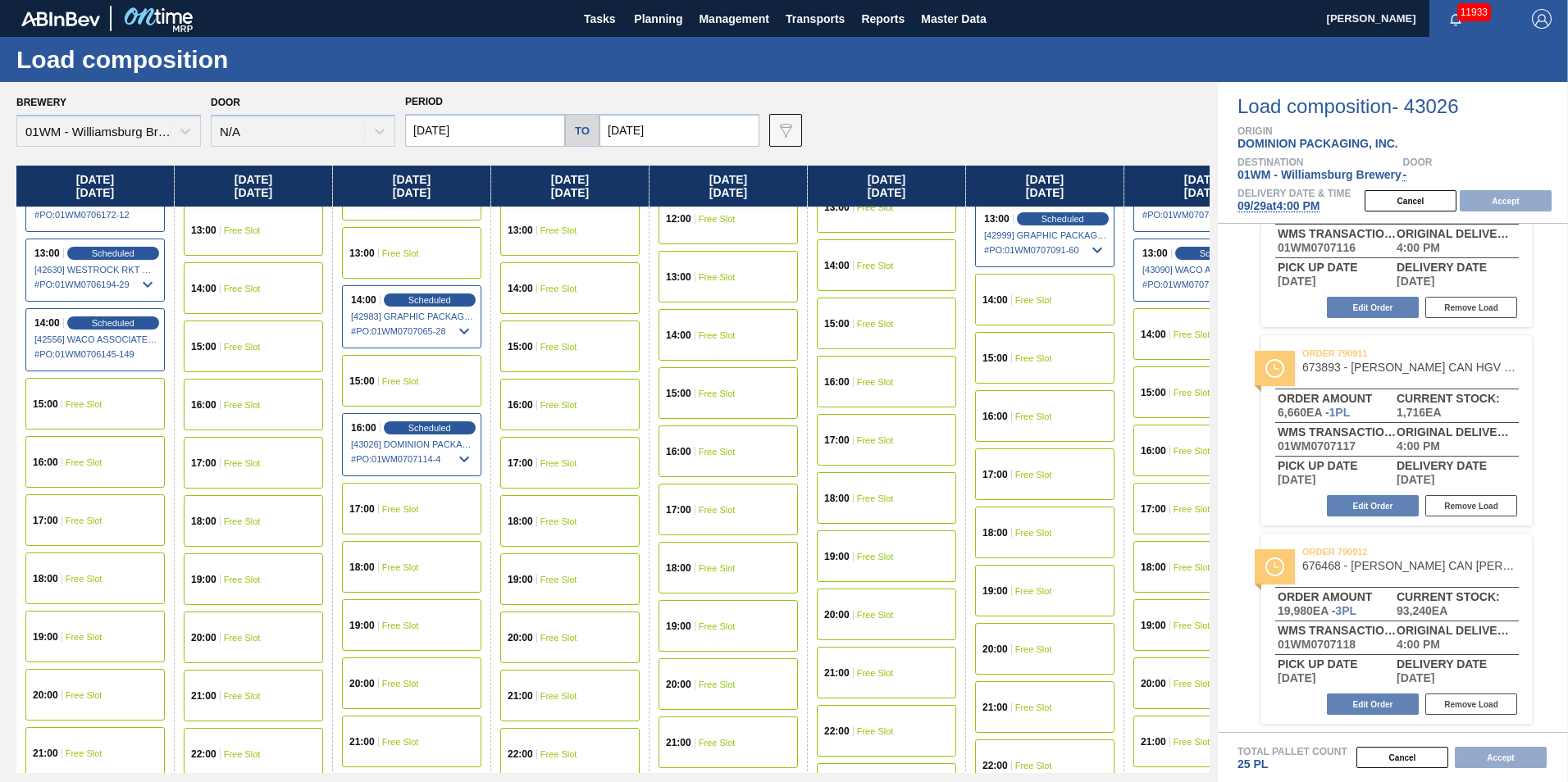
click at [82, 402] on span "Free Slot" at bounding box center [83, 404] width 37 height 9
click at [1174, 204] on button "Accept" at bounding box center [1505, 201] width 92 height 21
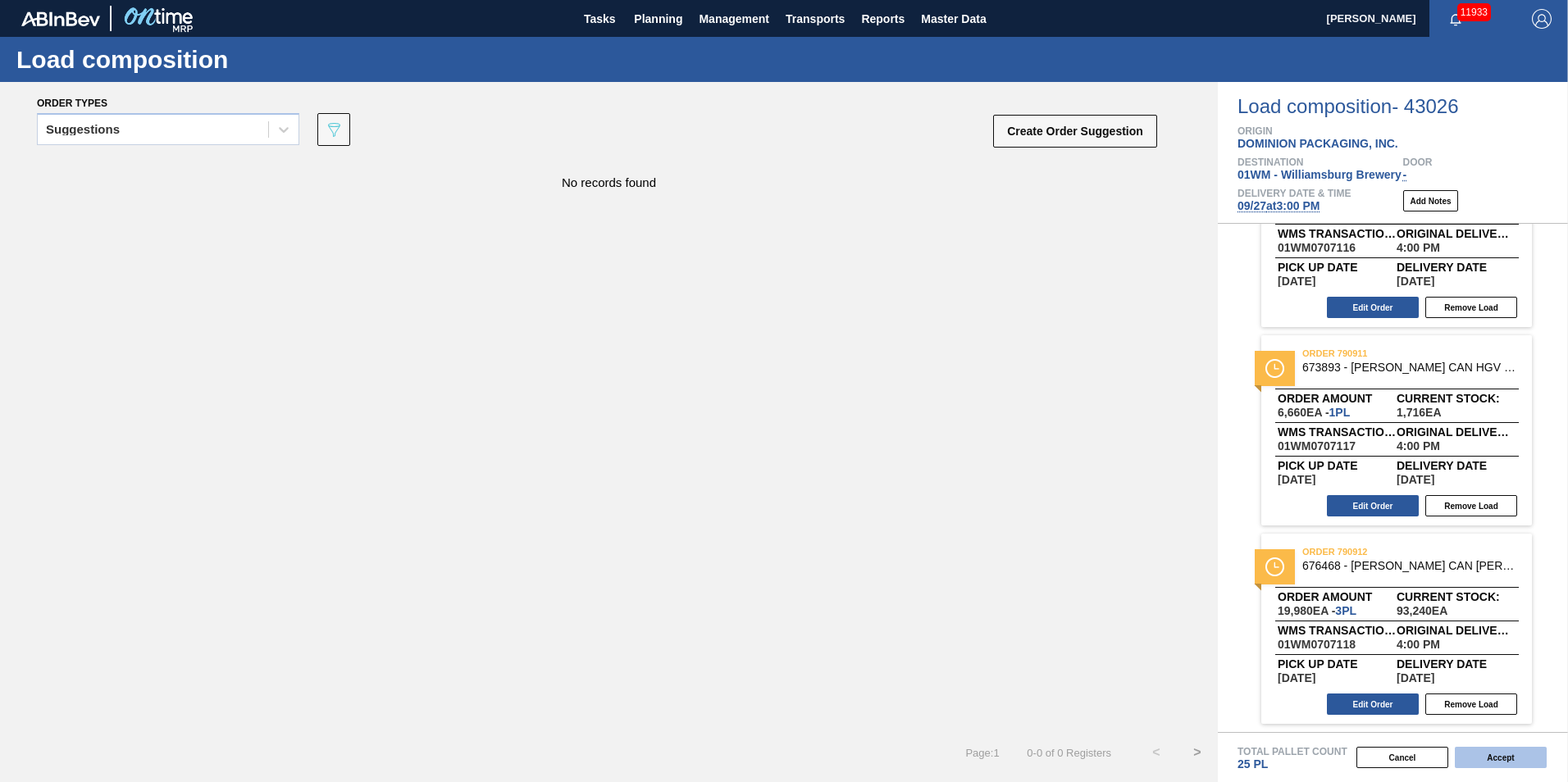
click at [1174, 634] on button "Accept" at bounding box center [1501, 757] width 92 height 21
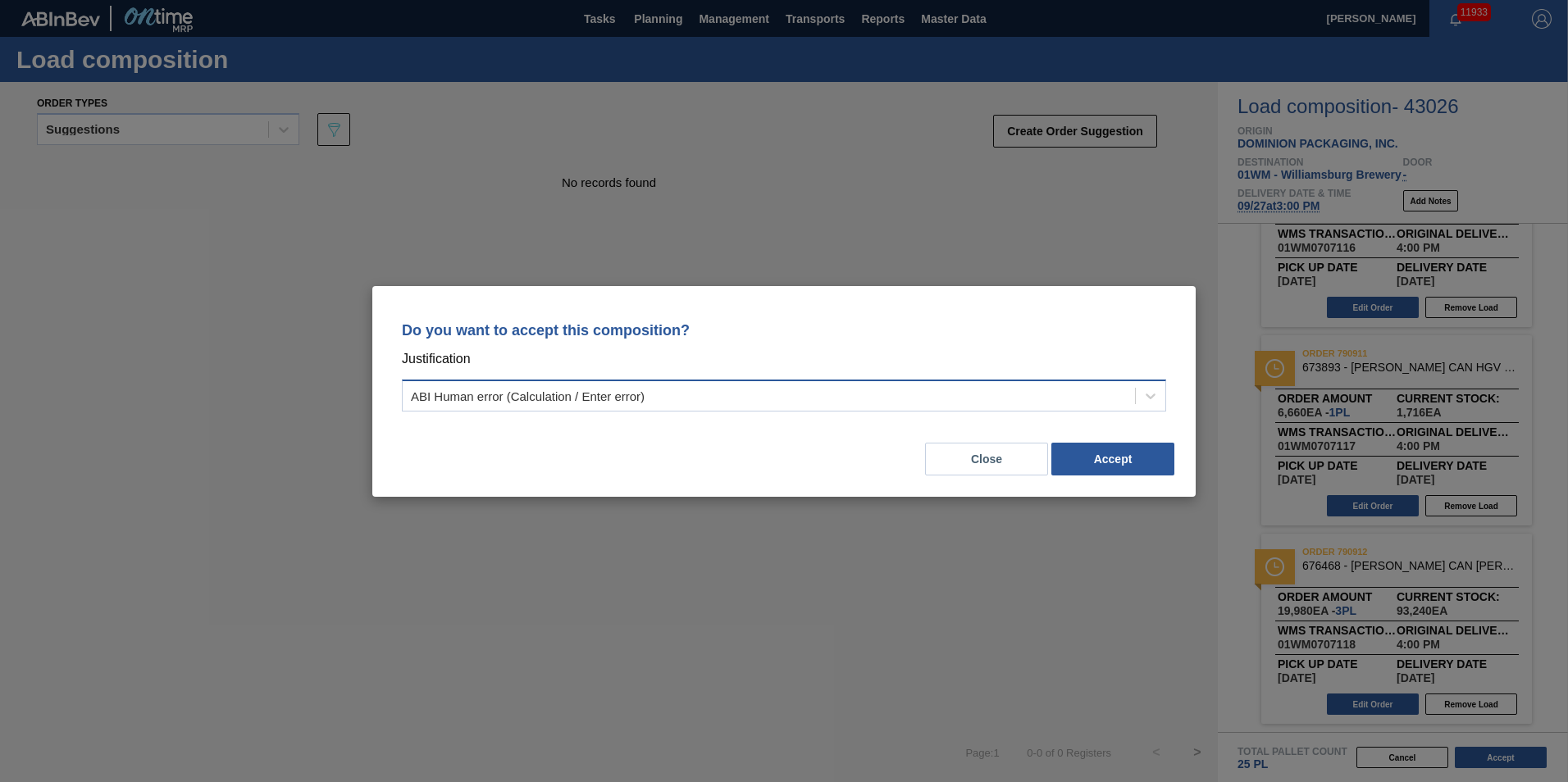
click at [1092, 395] on div "ABI Human error (Calculation / Enter error)" at bounding box center [769, 395] width 733 height 24
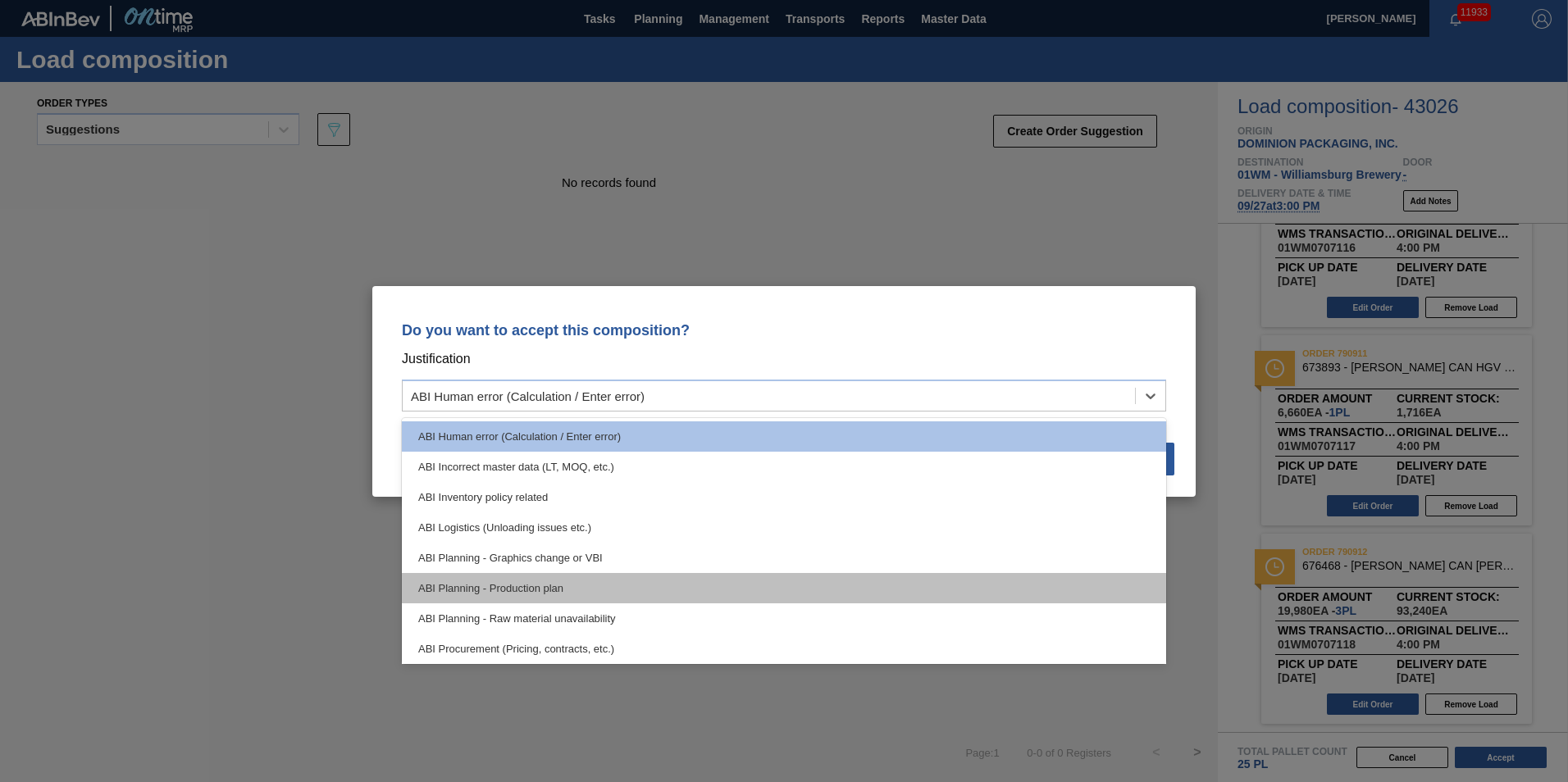
click at [759, 593] on div "ABI Planning - Production plan" at bounding box center [784, 589] width 764 height 30
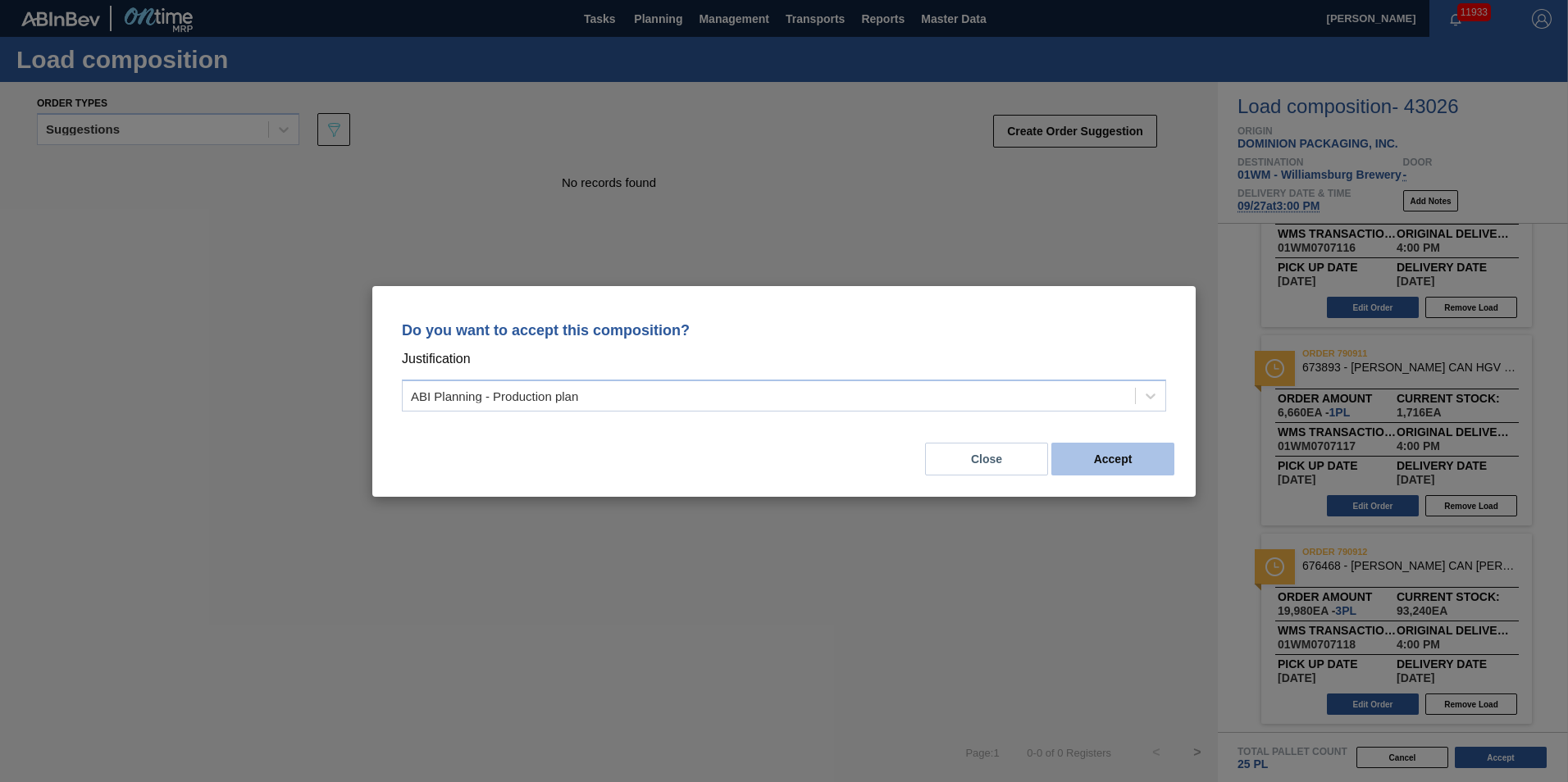
click at [1118, 455] on button "Accept" at bounding box center [1113, 459] width 123 height 33
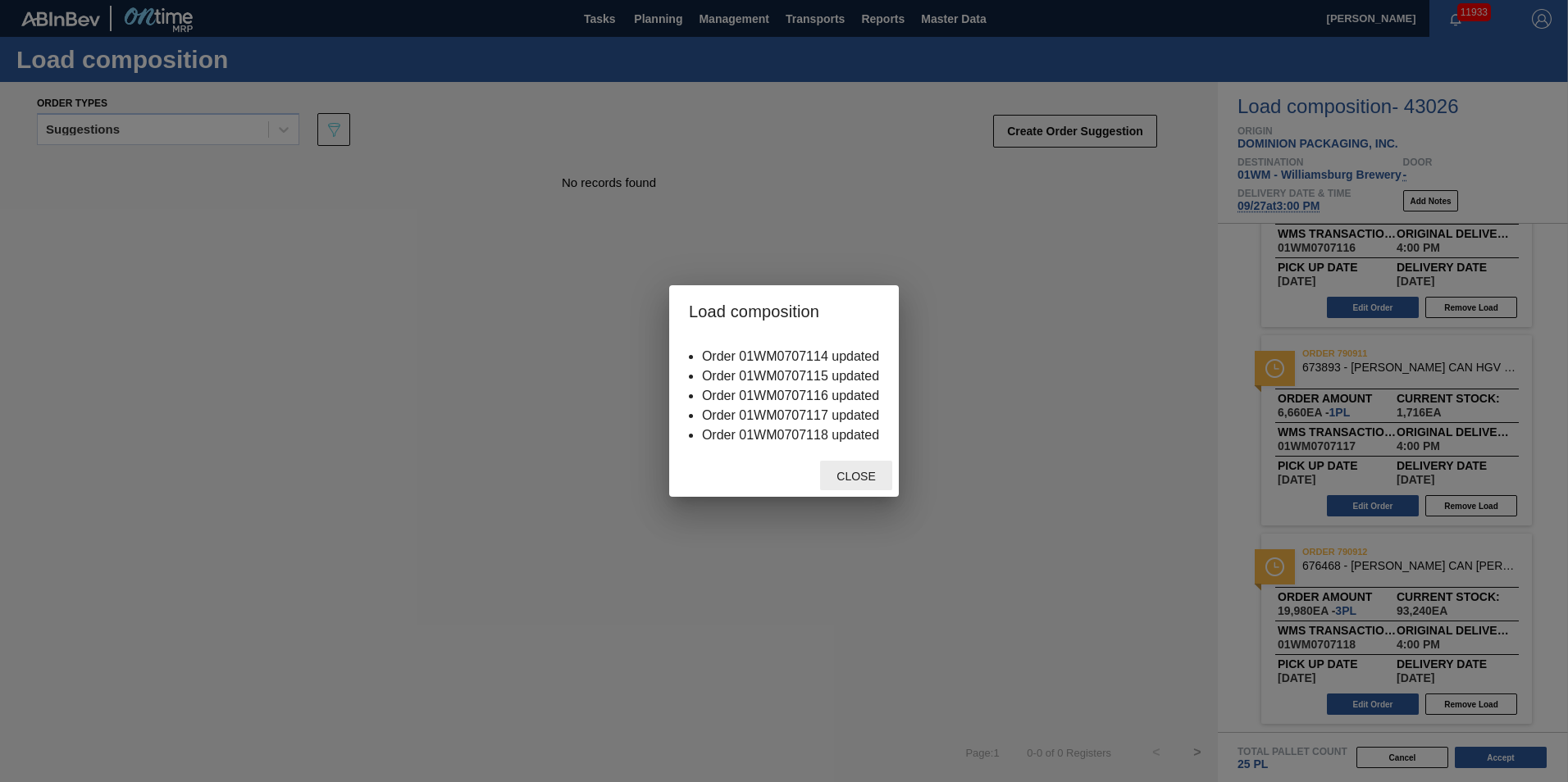
click at [873, 484] on div "Close" at bounding box center [856, 476] width 72 height 30
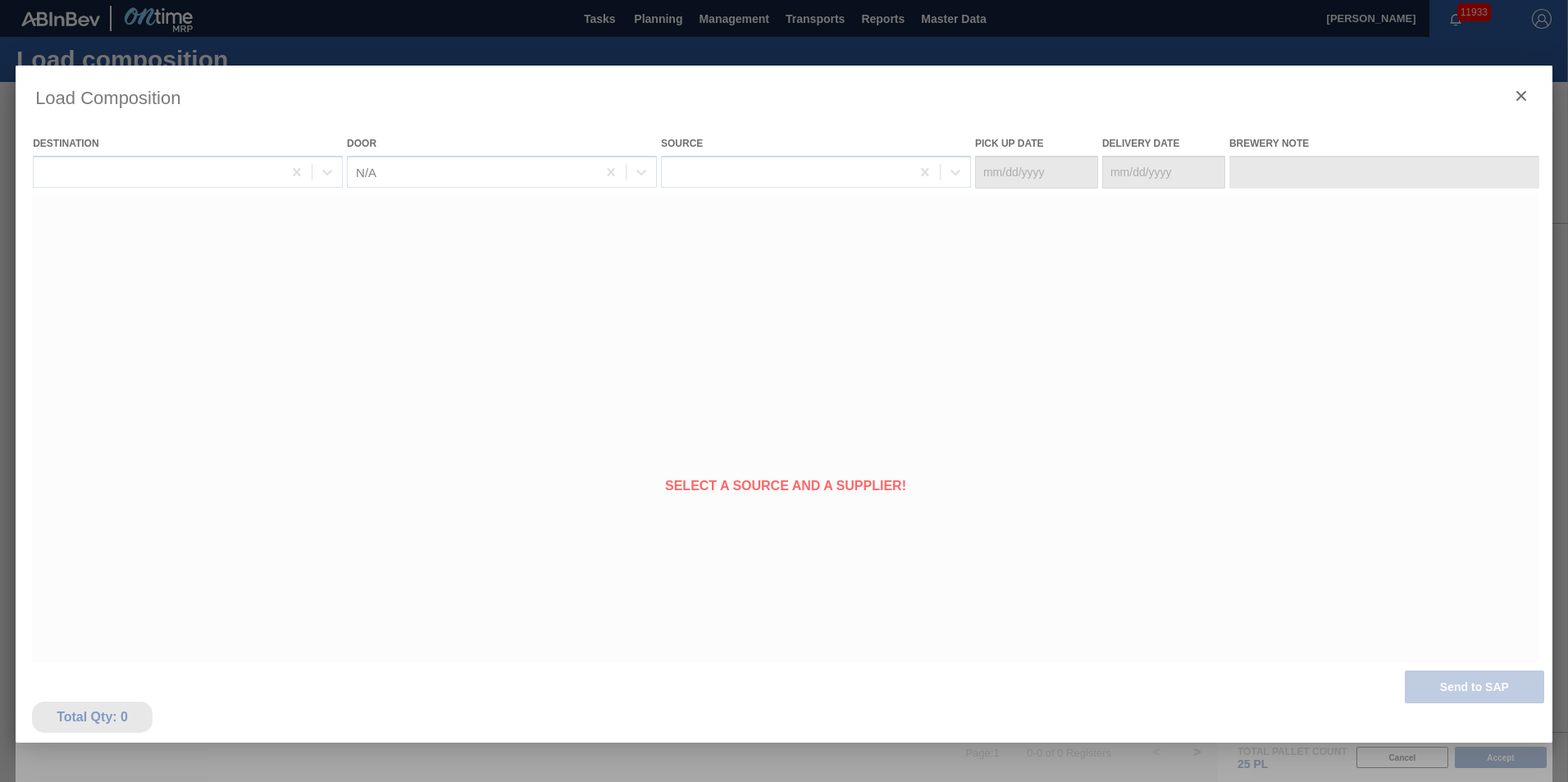
type Date "[DATE]"
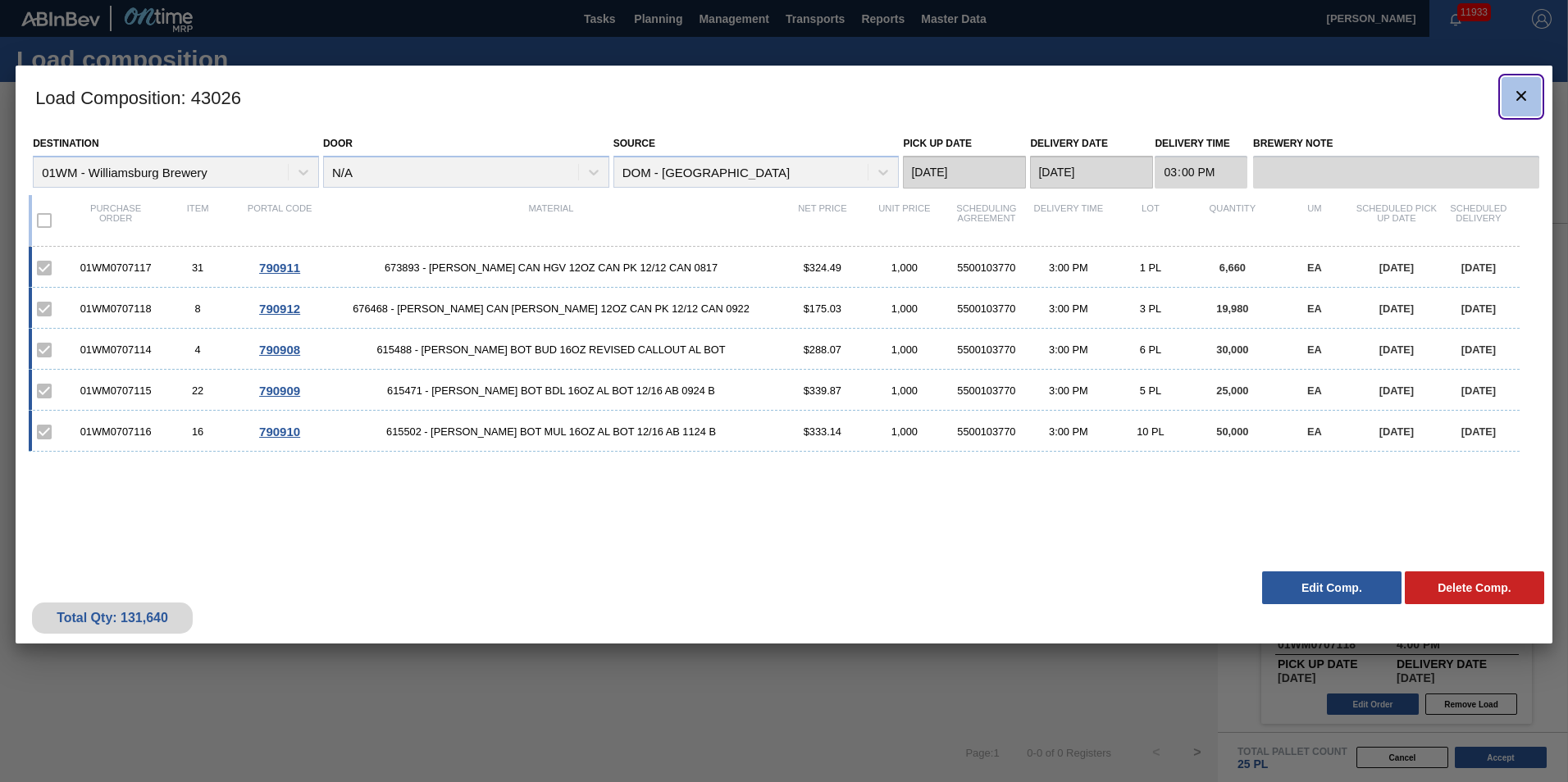
click at [1174, 104] on icon "botão de ícone" at bounding box center [1522, 96] width 20 height 20
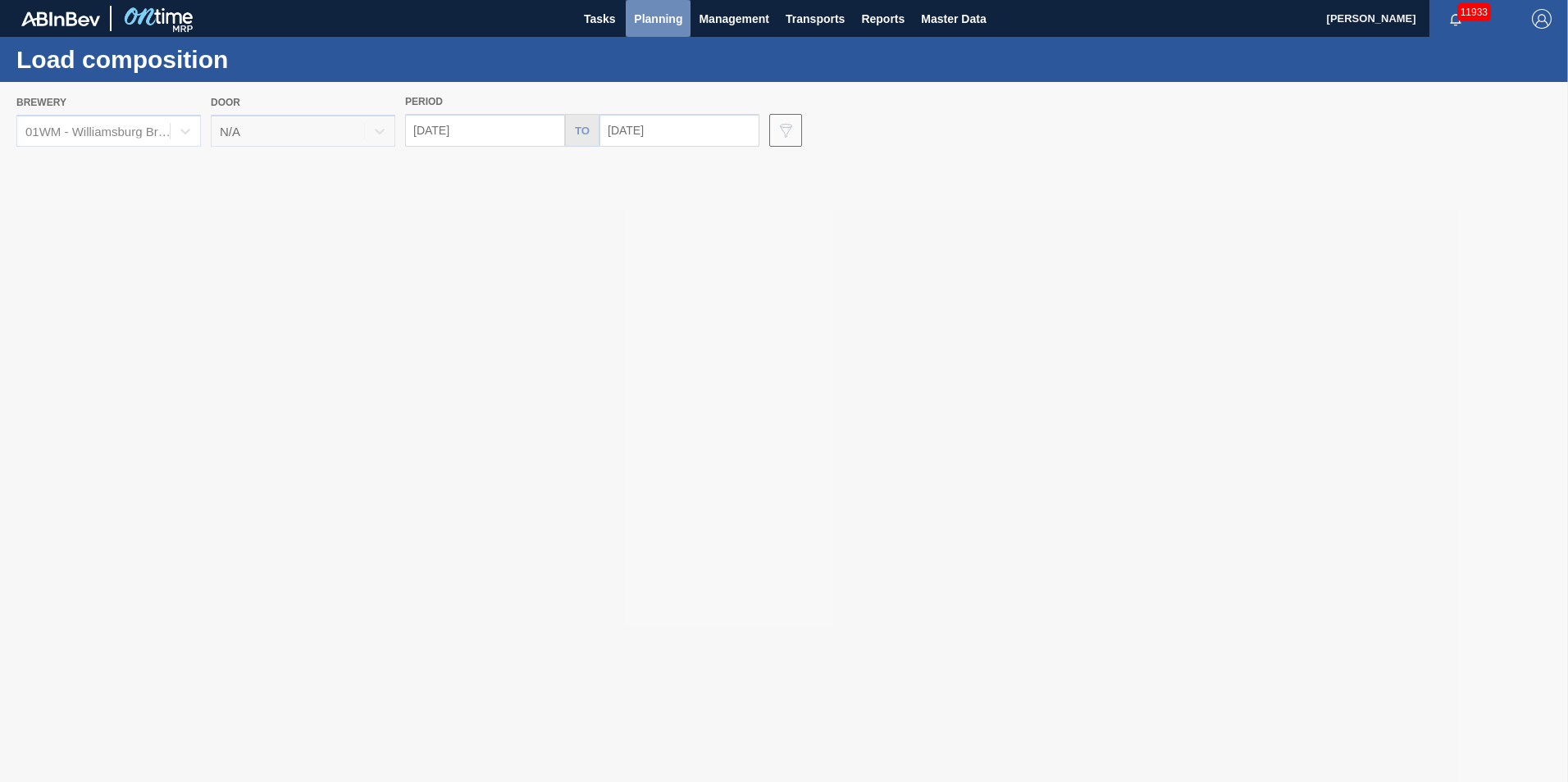
click at [665, 27] on span "Planning" at bounding box center [658, 19] width 48 height 20
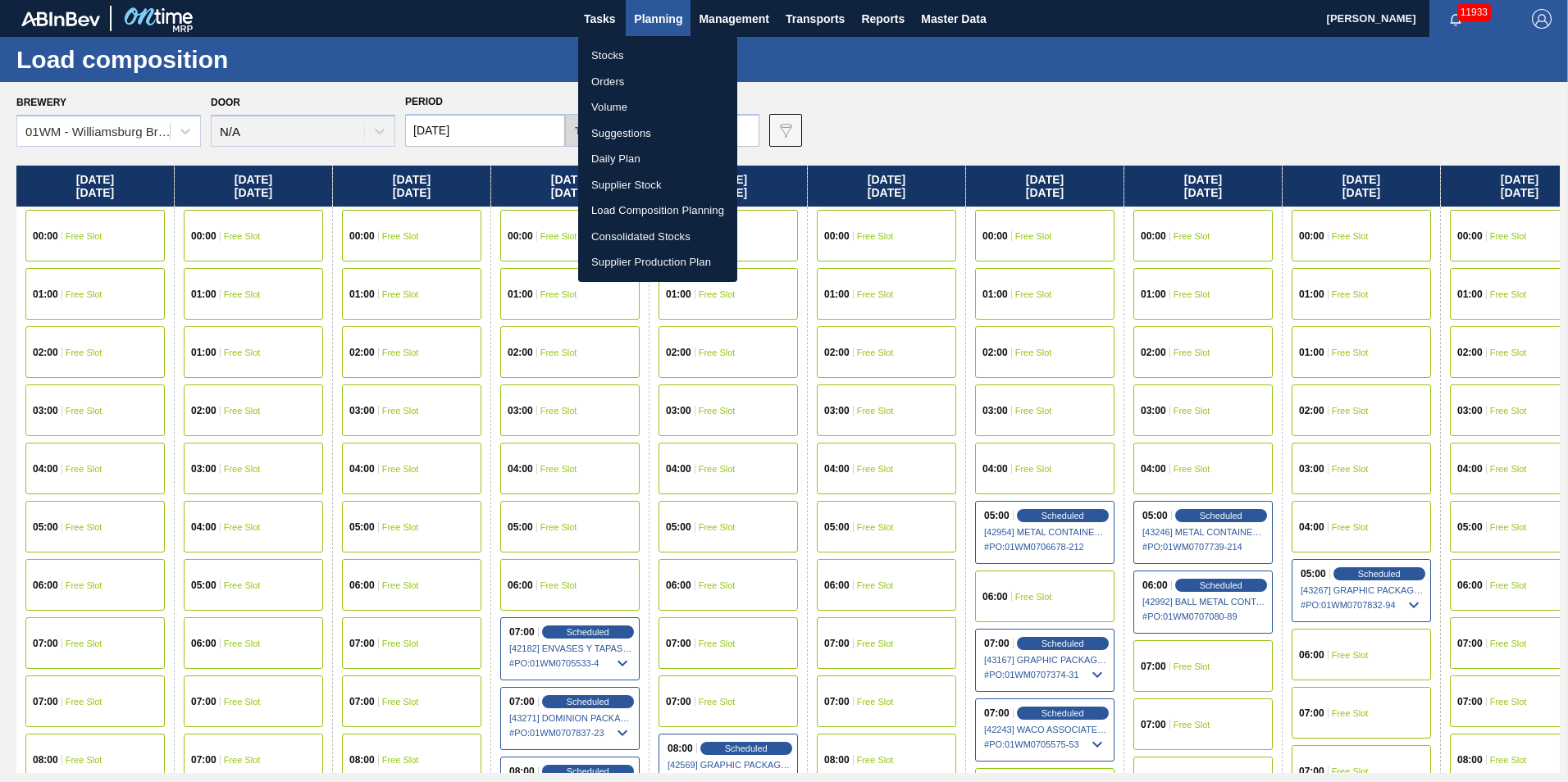
click at [638, 84] on li "Orders" at bounding box center [658, 82] width 159 height 27
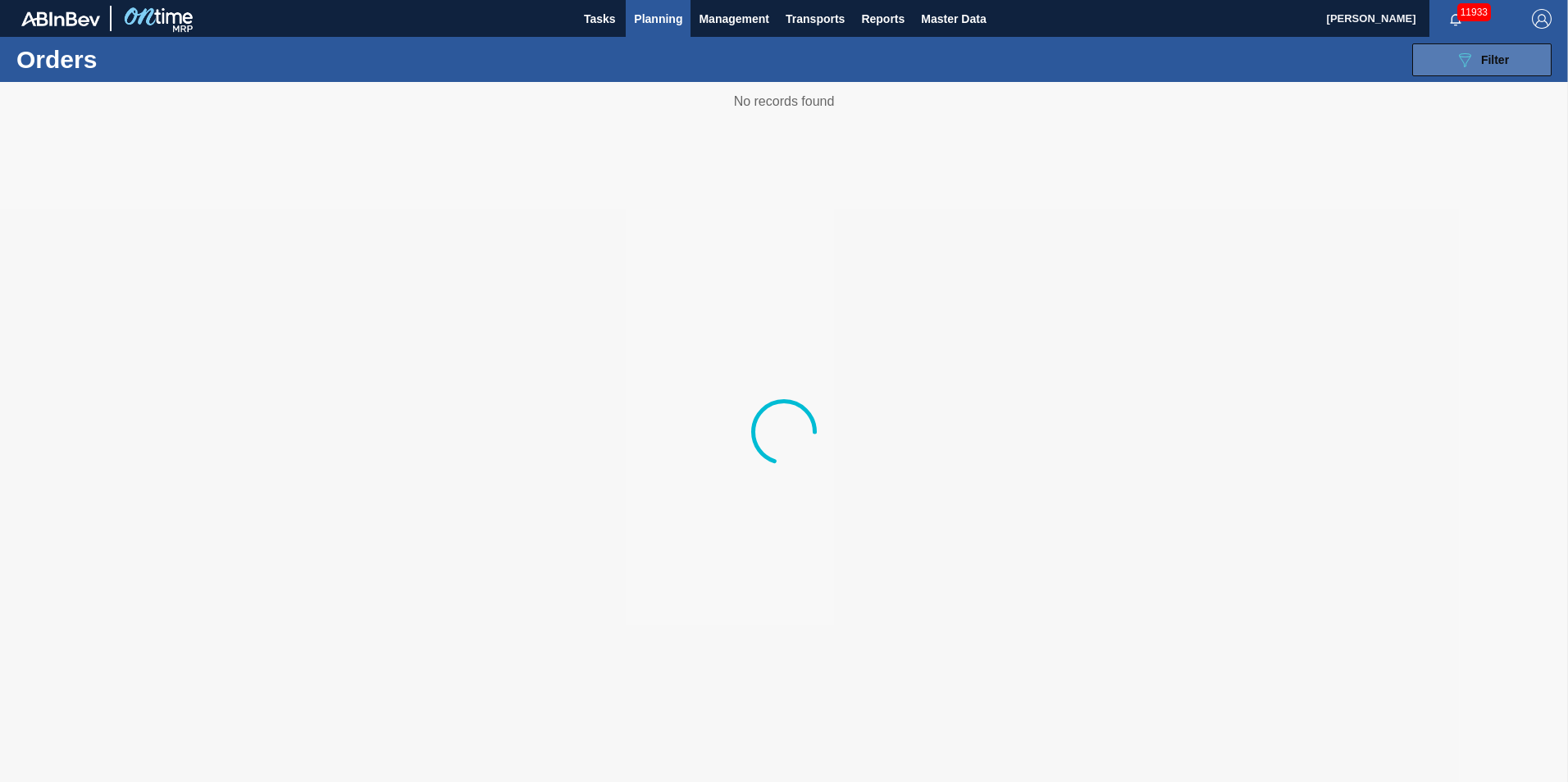
click at [1174, 60] on span "Filter" at bounding box center [1495, 60] width 27 height 13
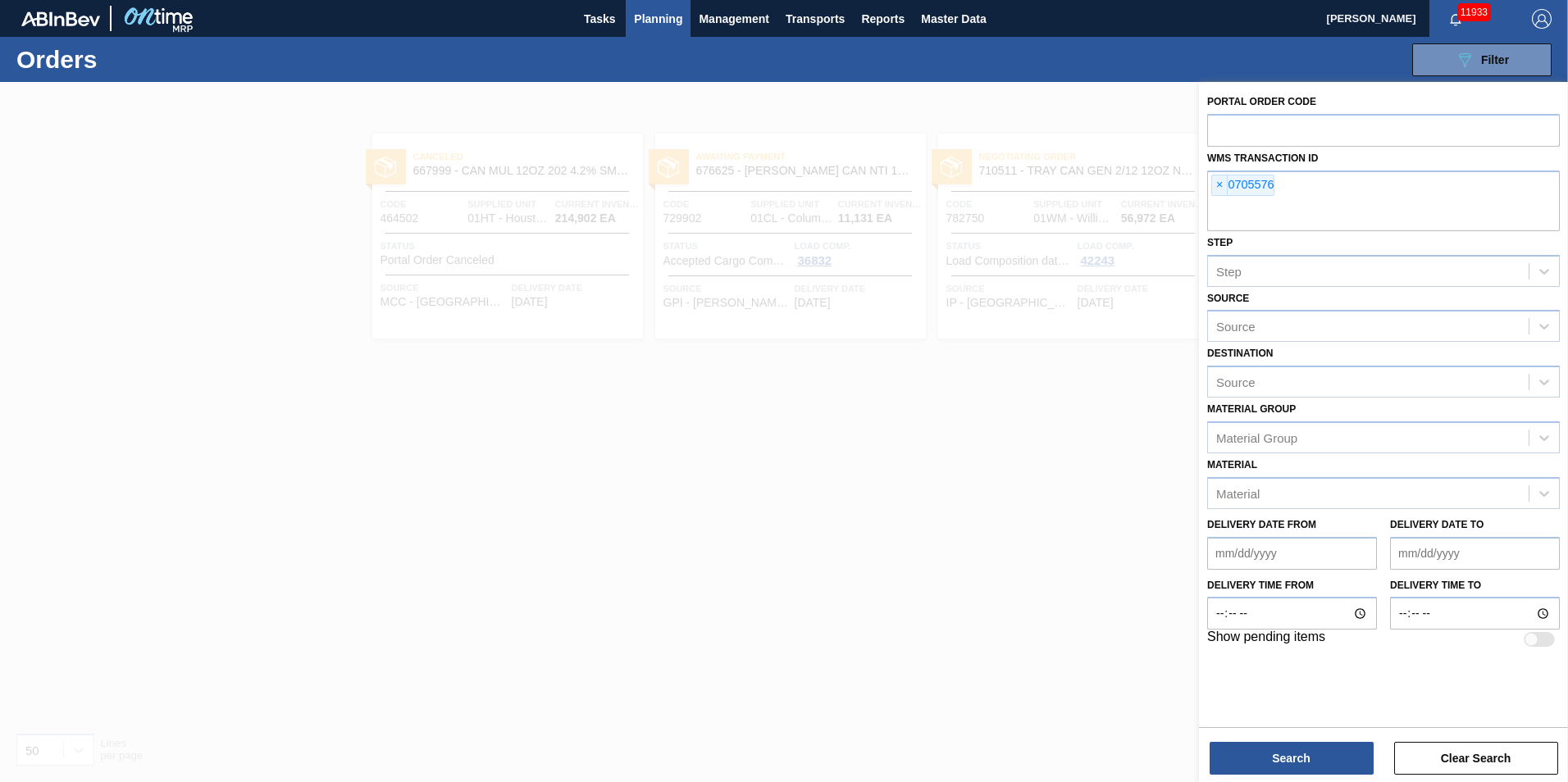
click at [1174, 491] on div "Material" at bounding box center [1368, 493] width 320 height 24
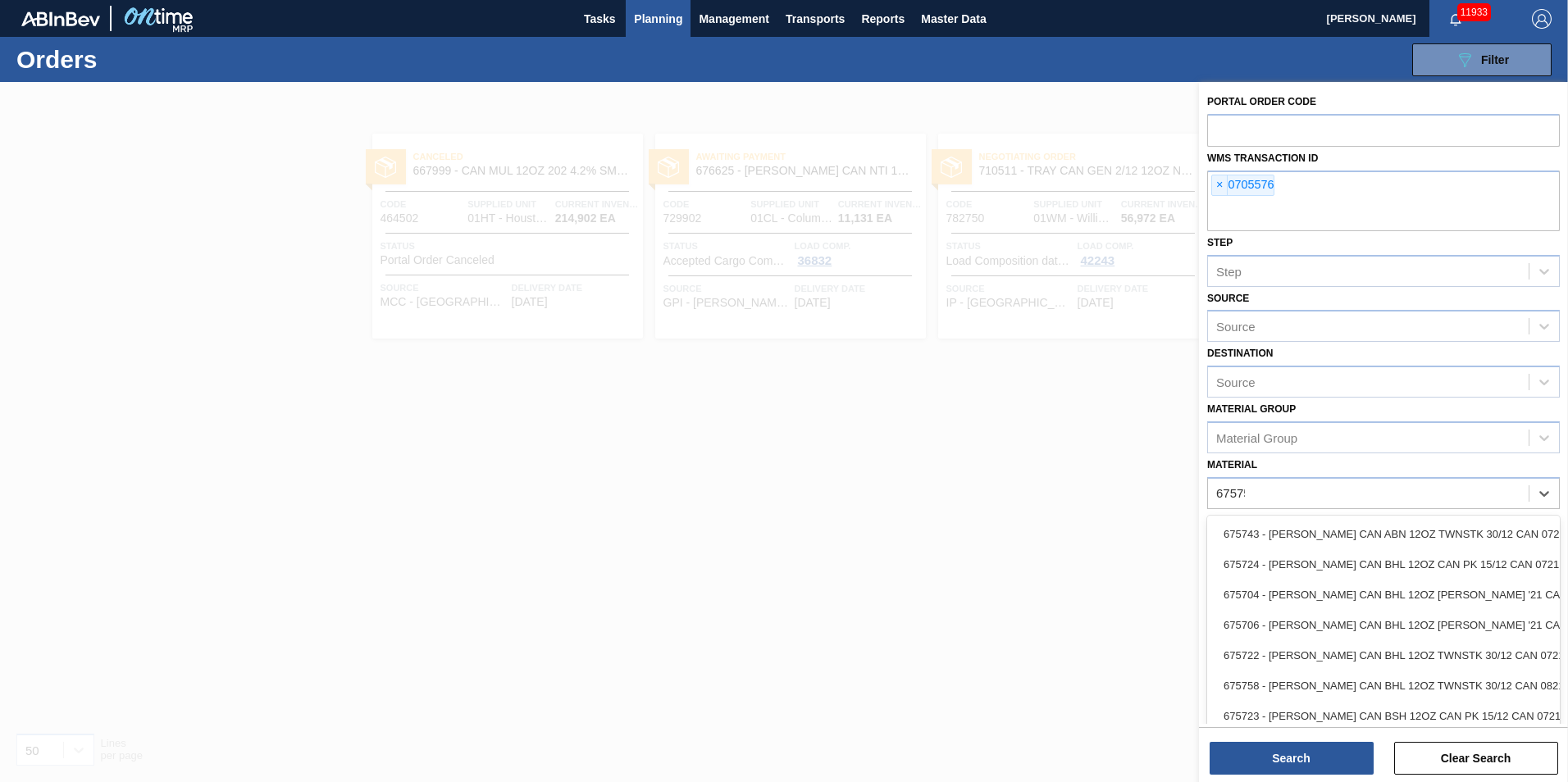
type input "675755"
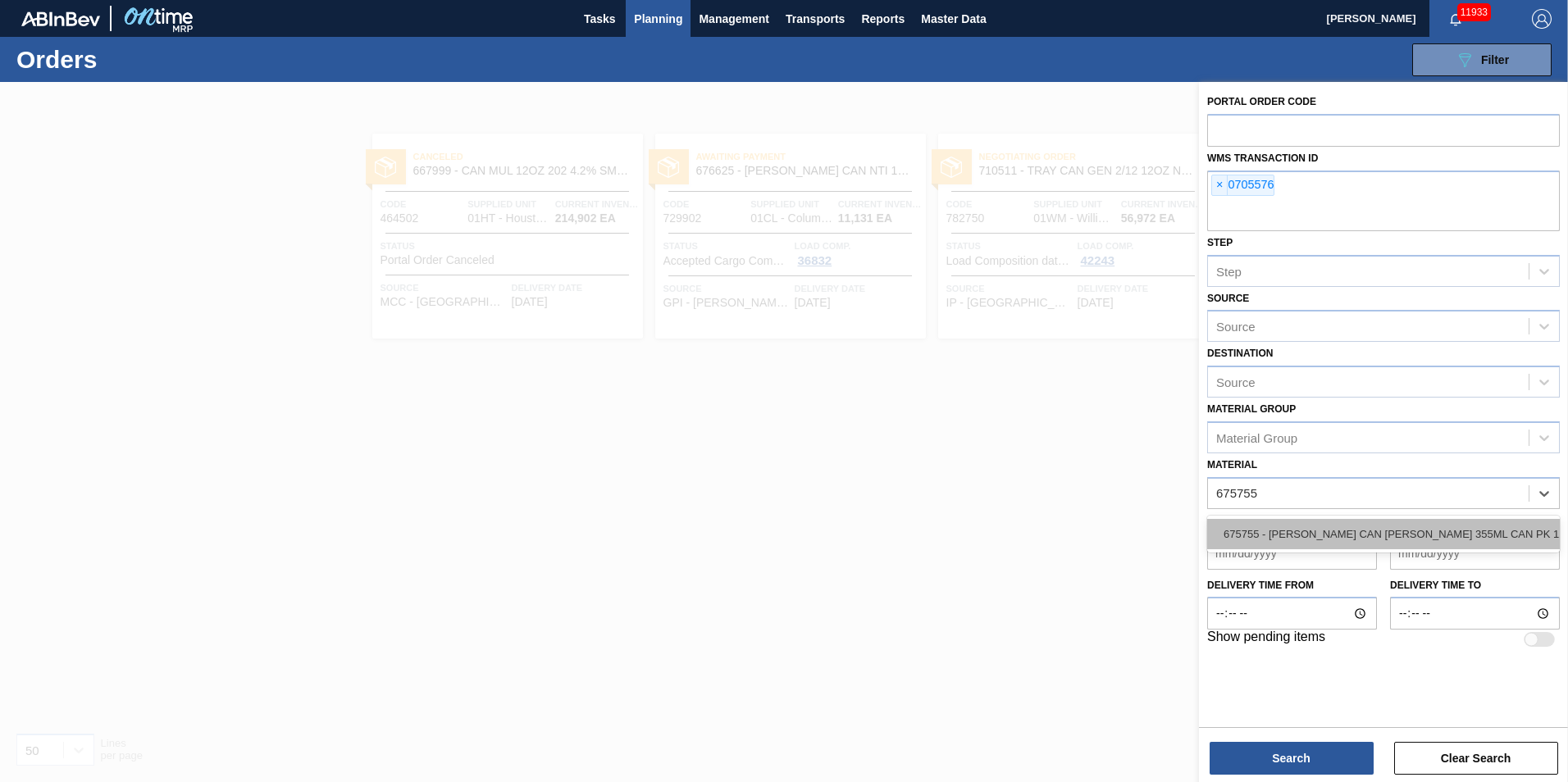
click at [1174, 544] on div "675755 - [PERSON_NAME] CAN [PERSON_NAME] 355ML CAN PK 12/355 CAN 072" at bounding box center [1384, 535] width 353 height 30
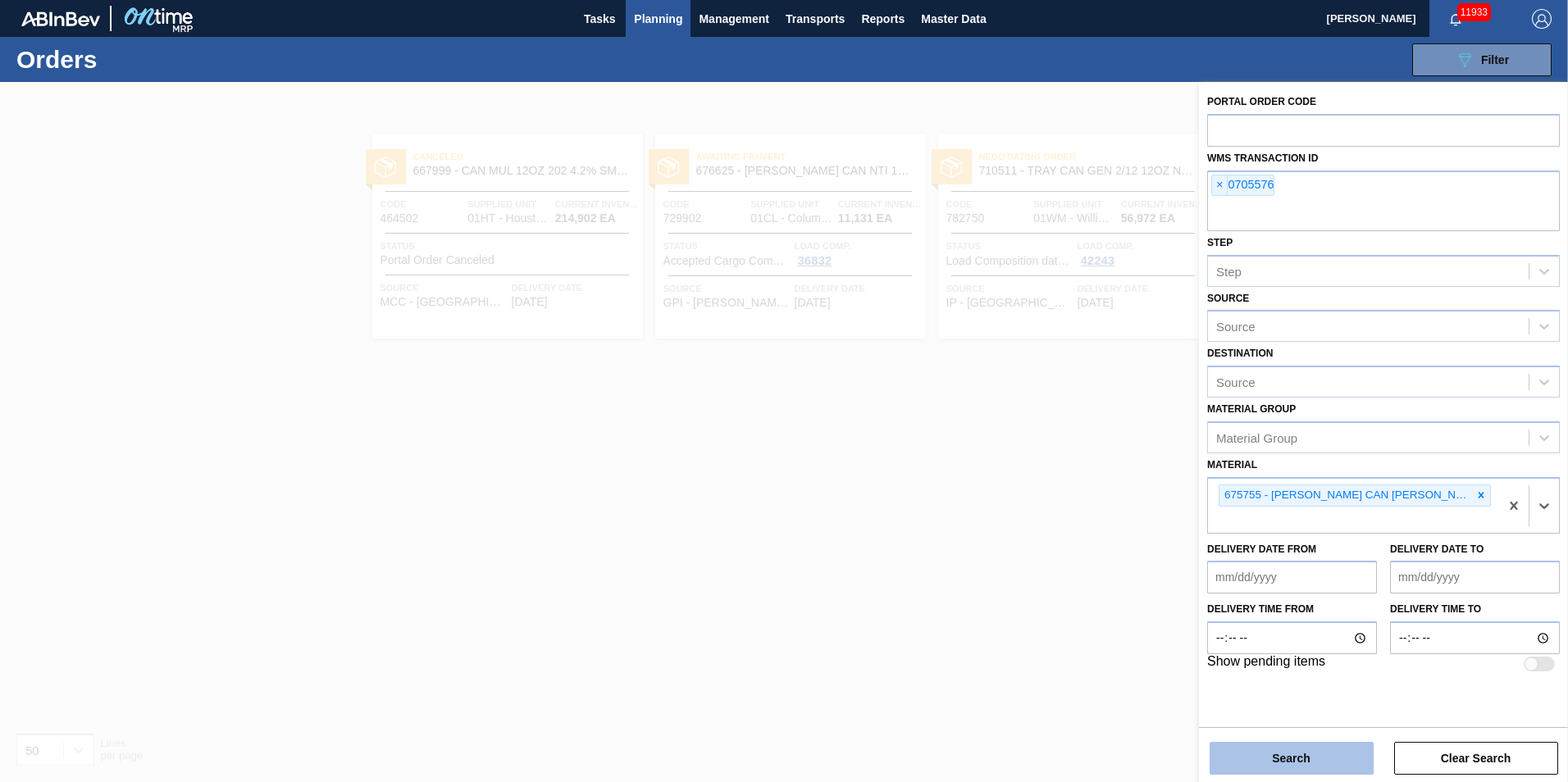
click at [1174, 634] on button "Search" at bounding box center [1291, 758] width 164 height 33
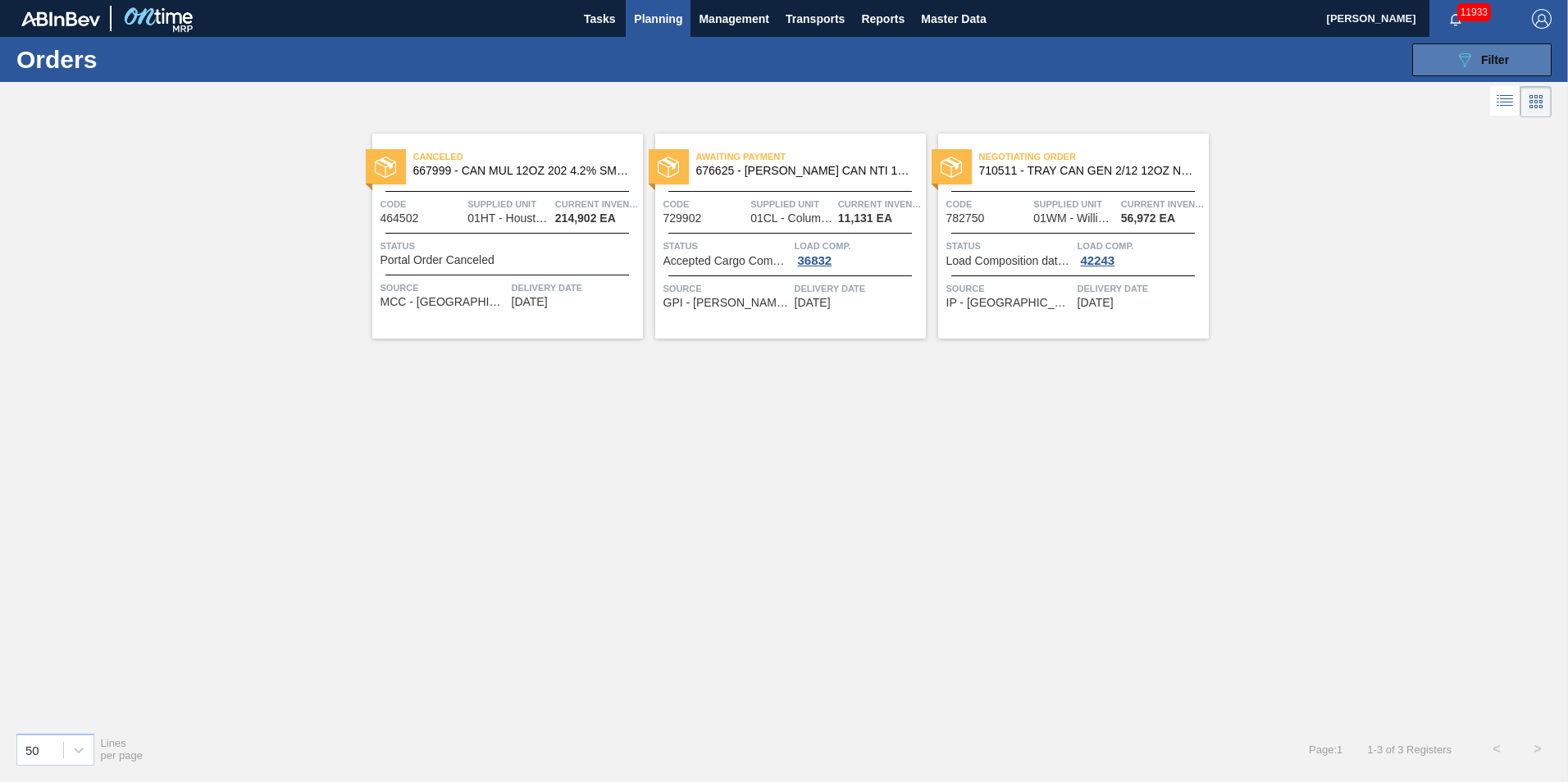
click at [1174, 64] on button "089F7B8B-B2A5-4AFE-B5C0-19BA573D28AC Filter" at bounding box center [1482, 60] width 139 height 33
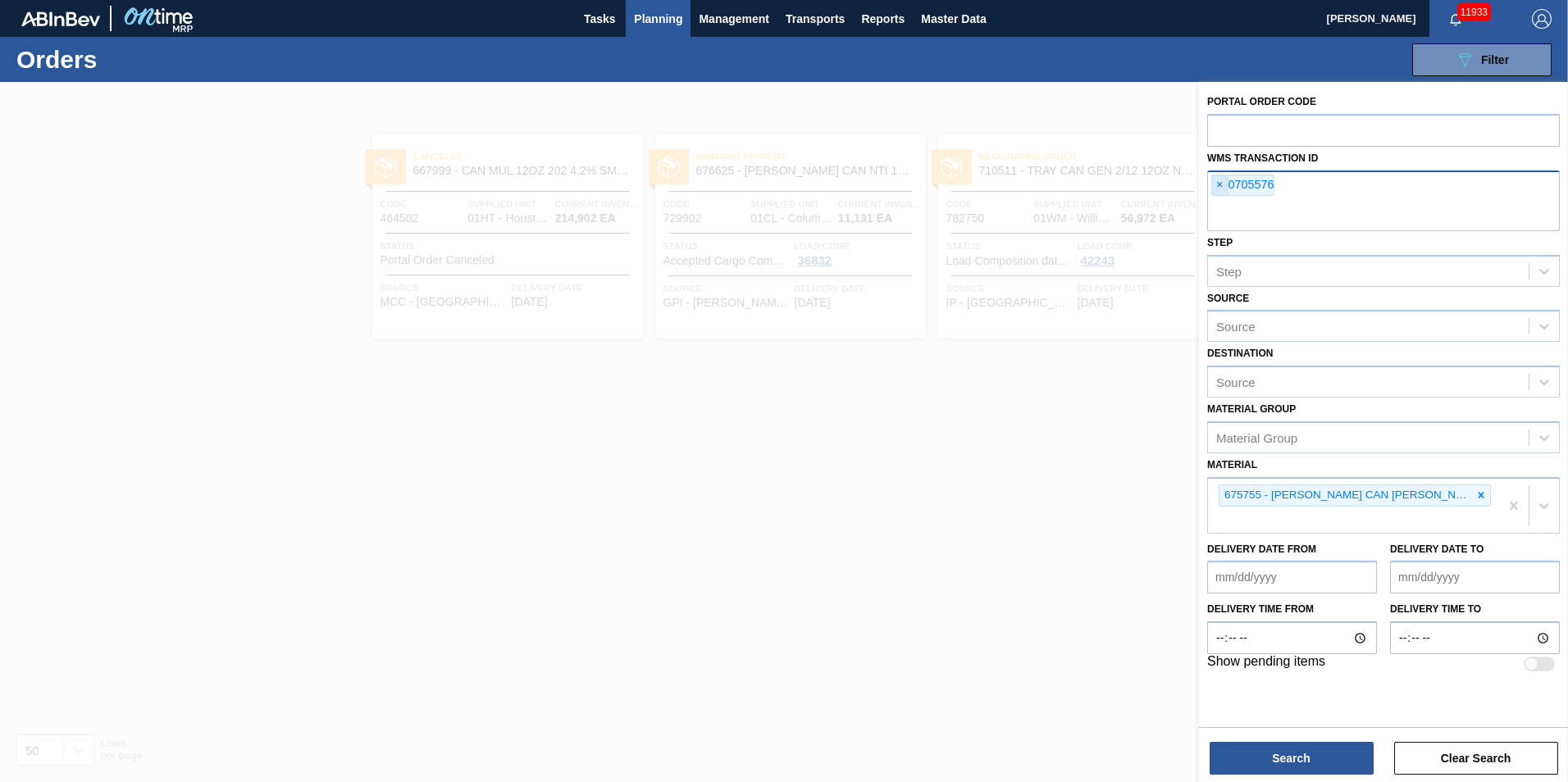
click at [1174, 179] on span "×" at bounding box center [1220, 185] width 15 height 20
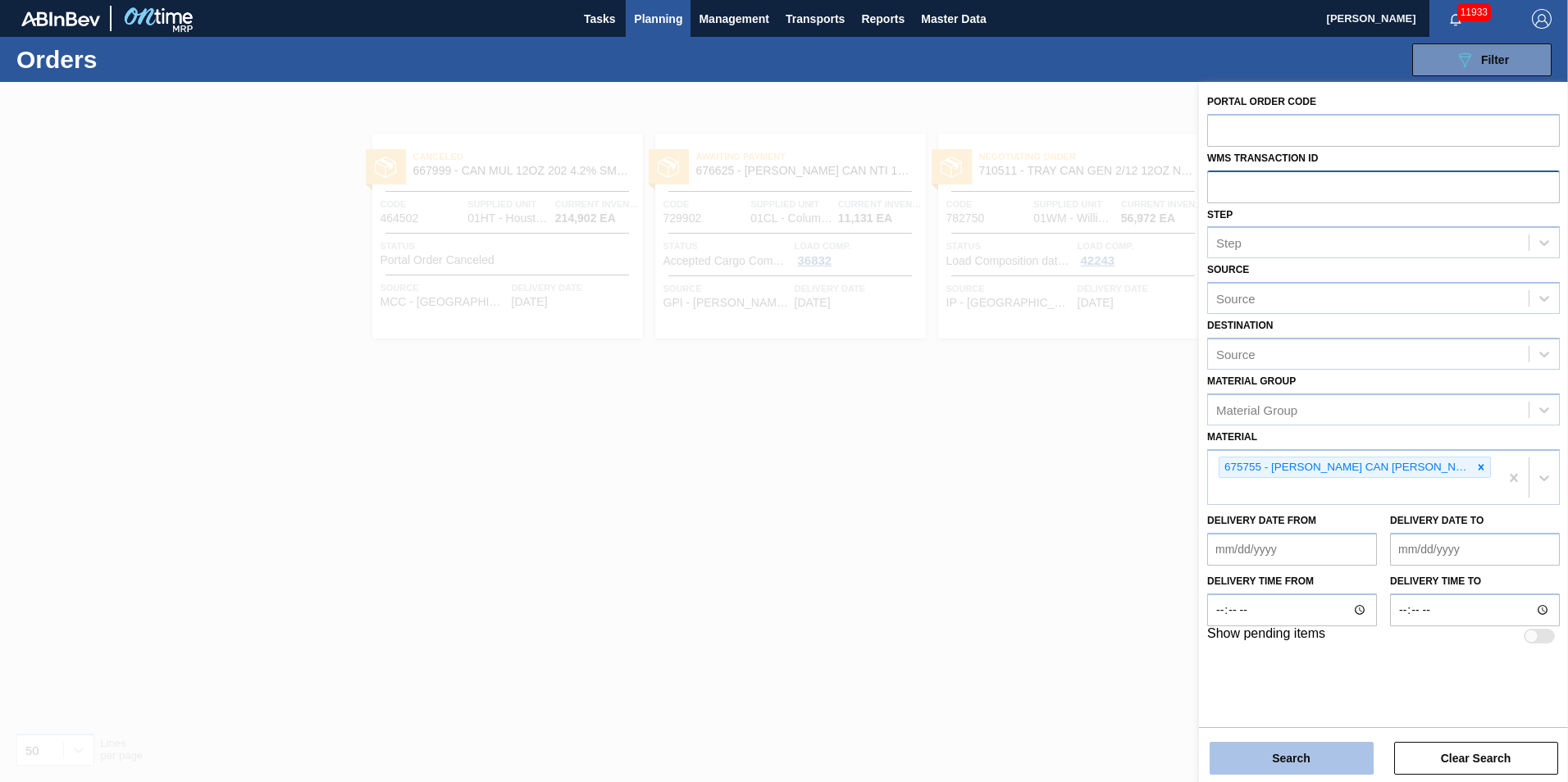
click at [1174, 634] on button "Search" at bounding box center [1291, 758] width 164 height 33
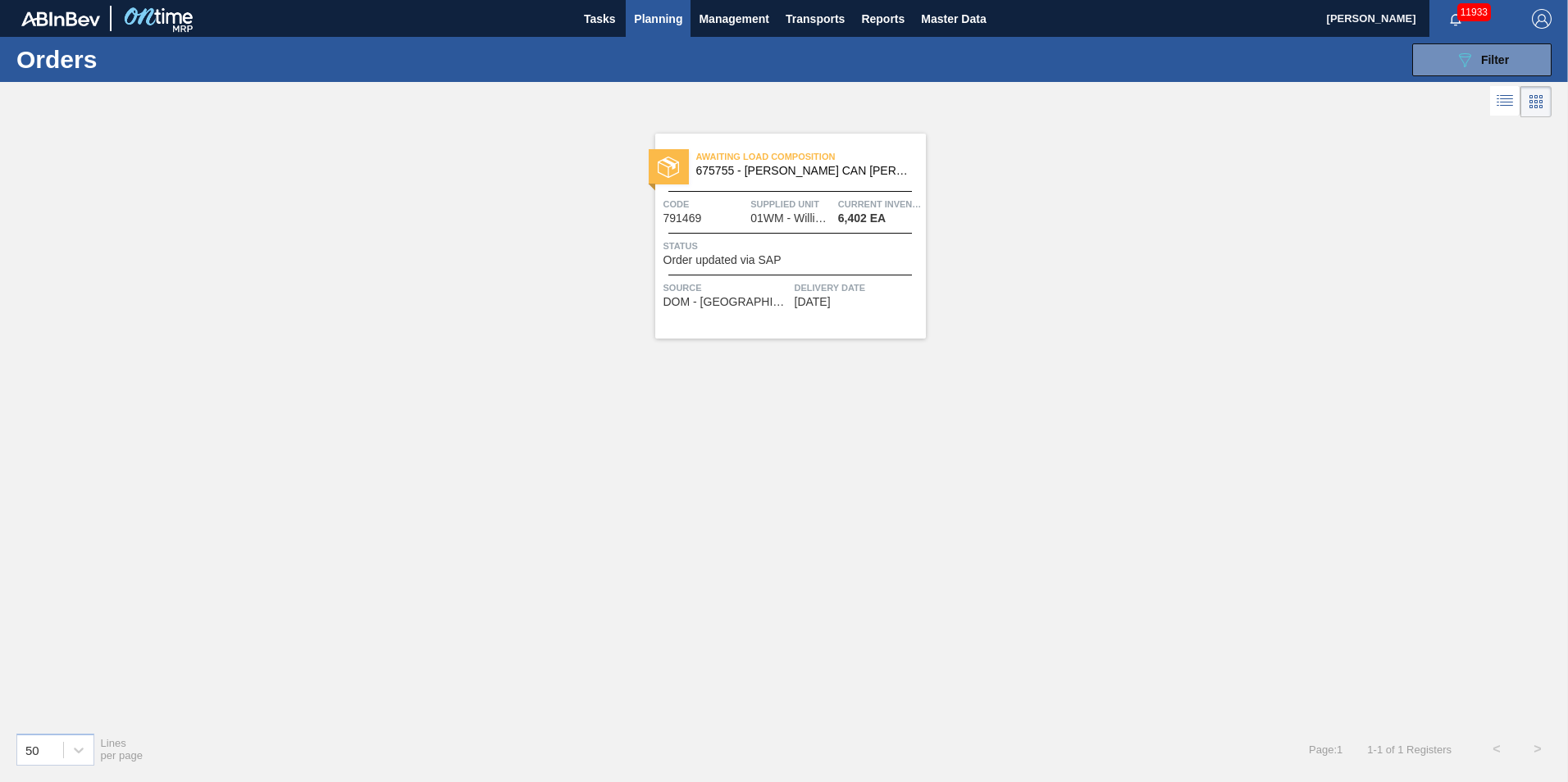
click at [800, 206] on span "Supplied Unit" at bounding box center [793, 204] width 83 height 16
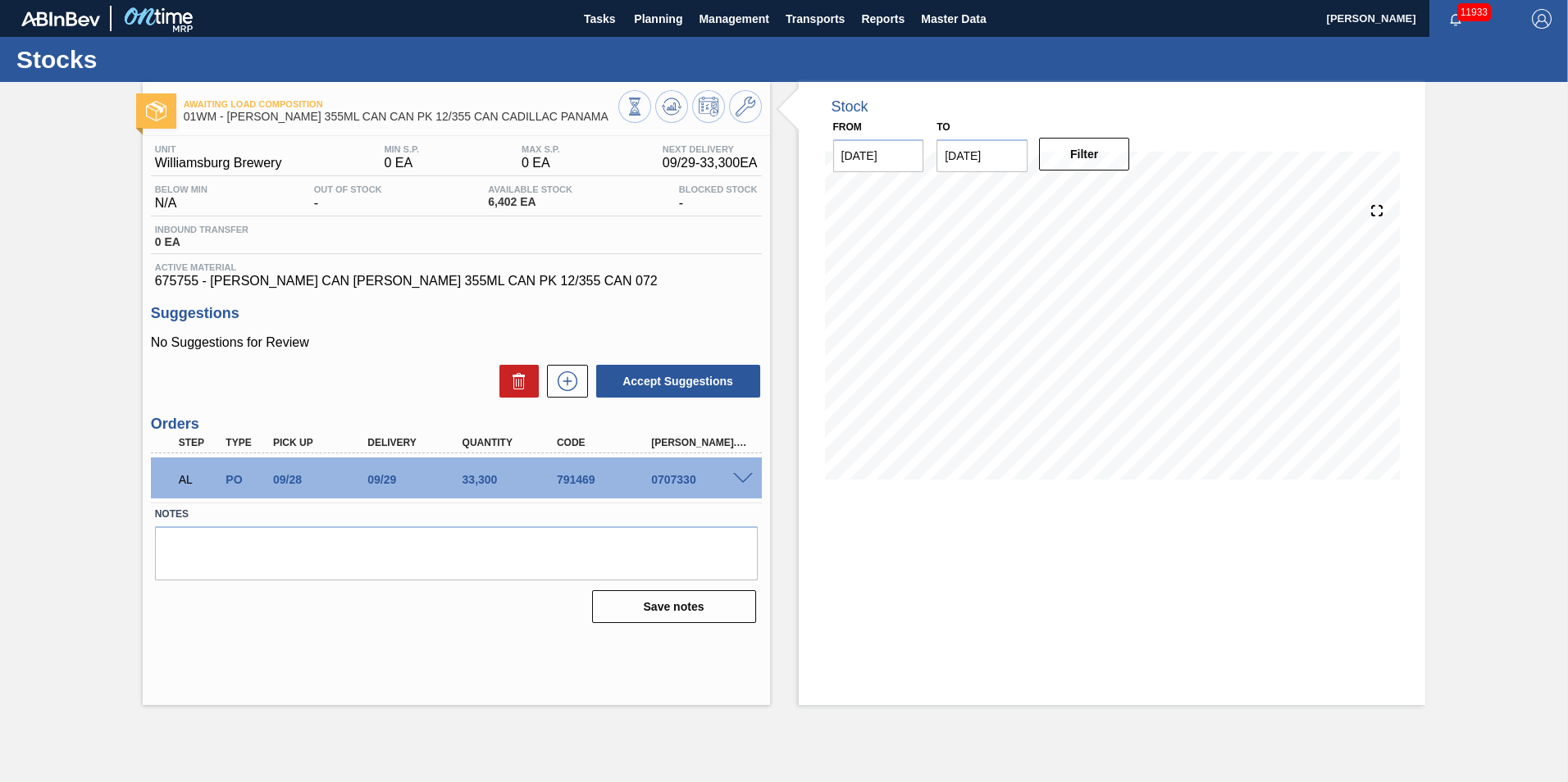
click at [740, 479] on span at bounding box center [743, 479] width 20 height 12
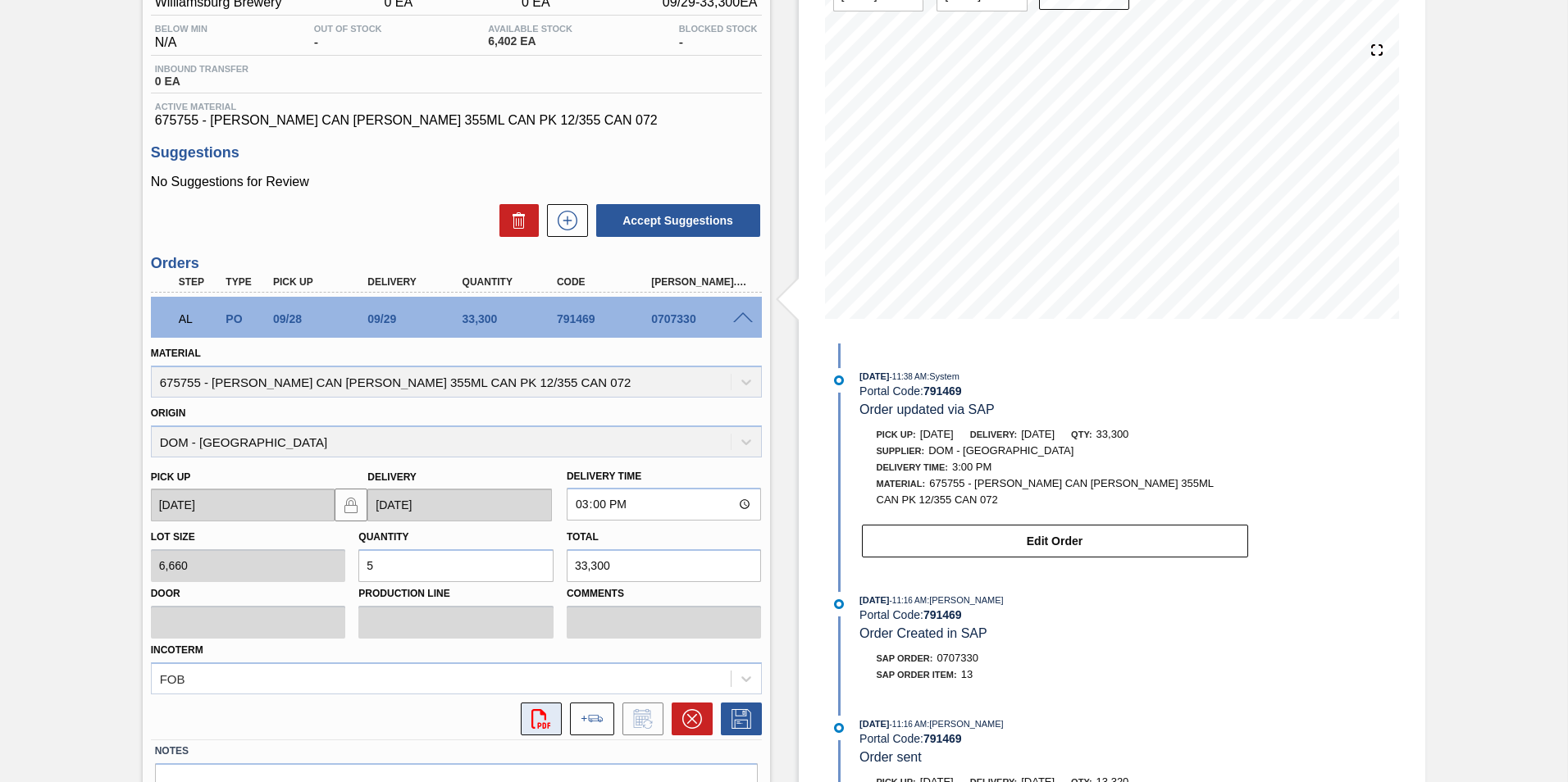
scroll to position [252, 0]
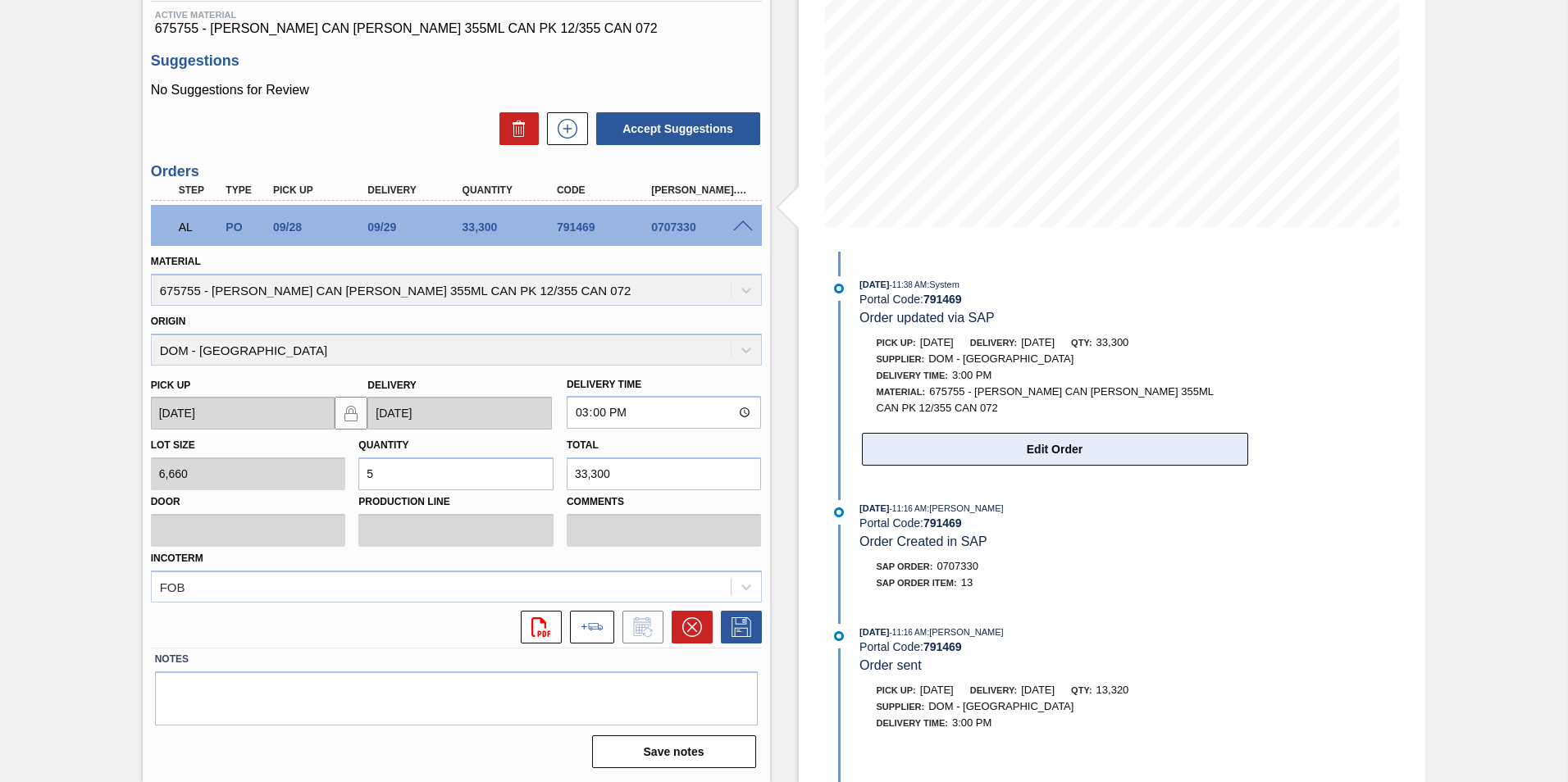
click at [1088, 441] on button "Edit Order" at bounding box center [1055, 449] width 387 height 33
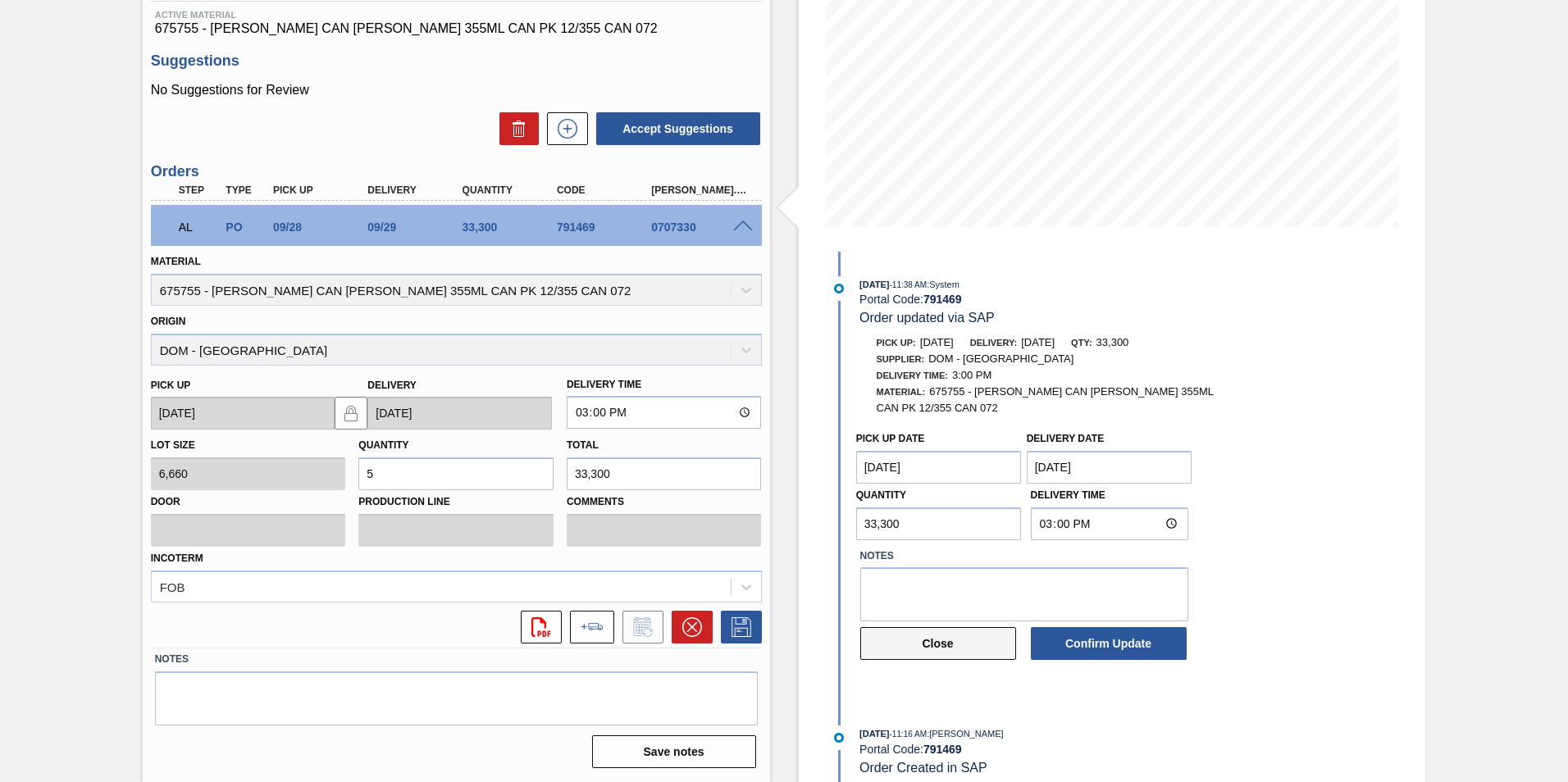
click at [939, 634] on button "Close" at bounding box center [939, 644] width 155 height 33
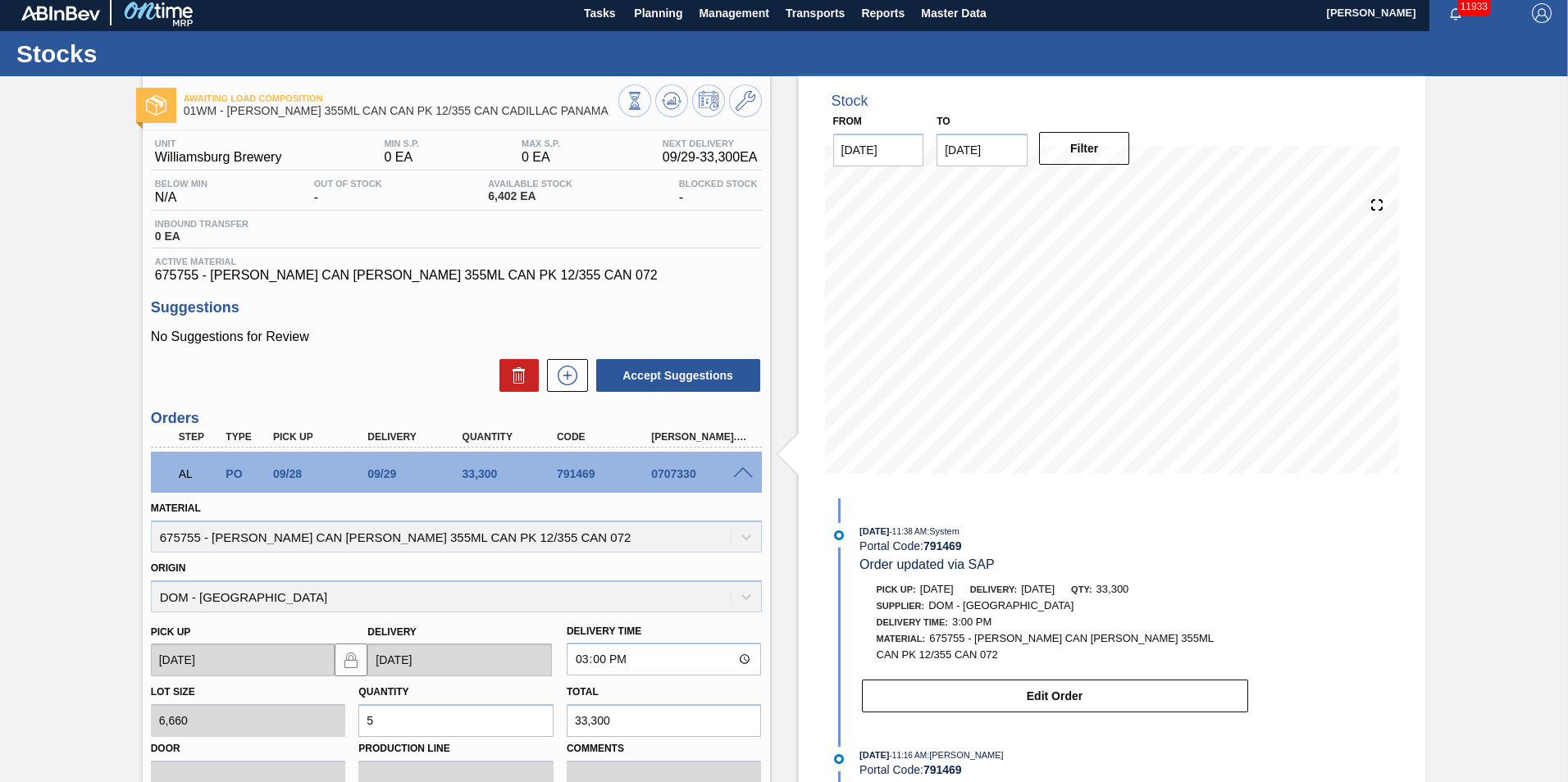
scroll to position [0, 0]
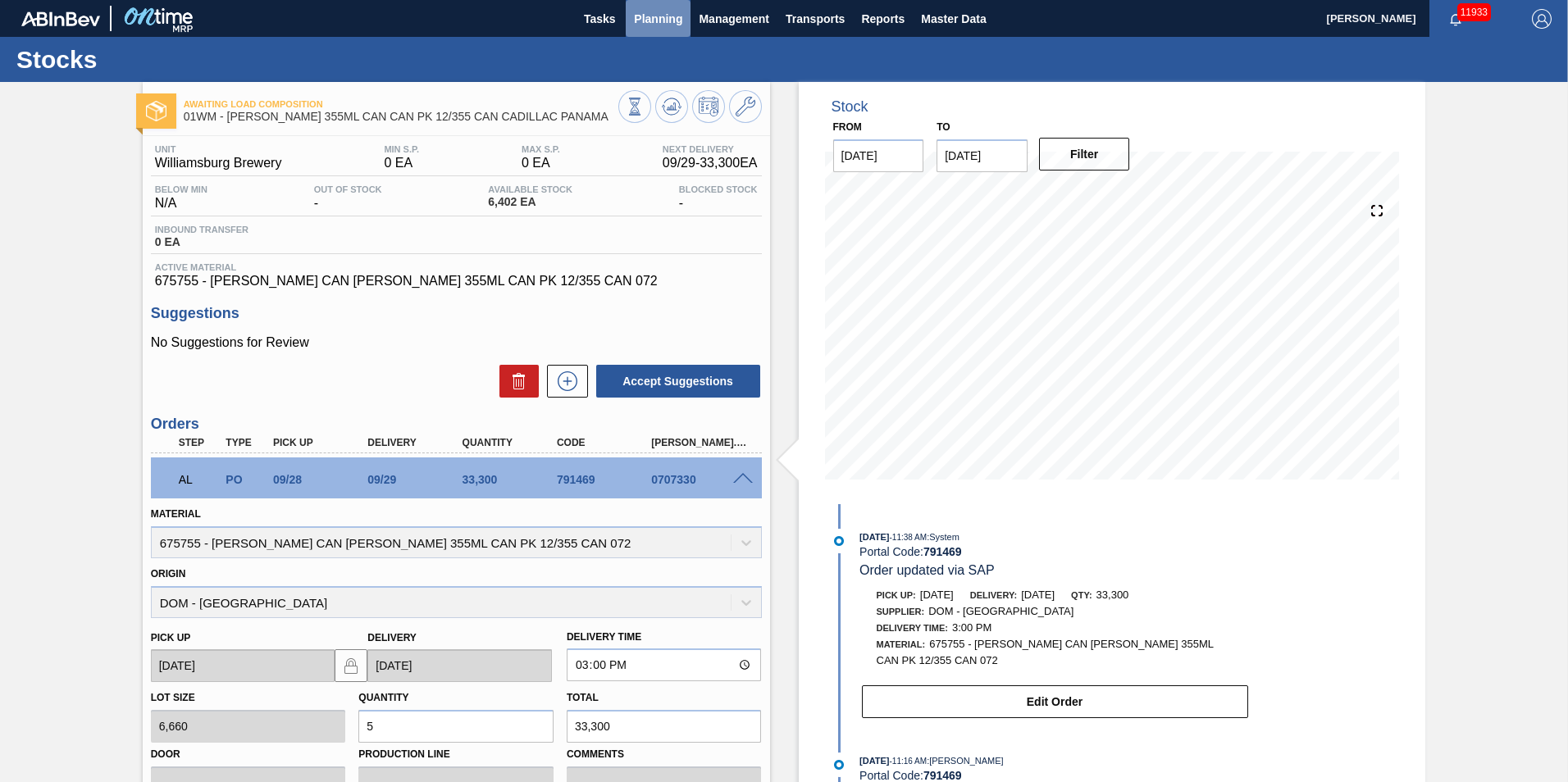
click at [659, 17] on span "Planning" at bounding box center [658, 19] width 48 height 20
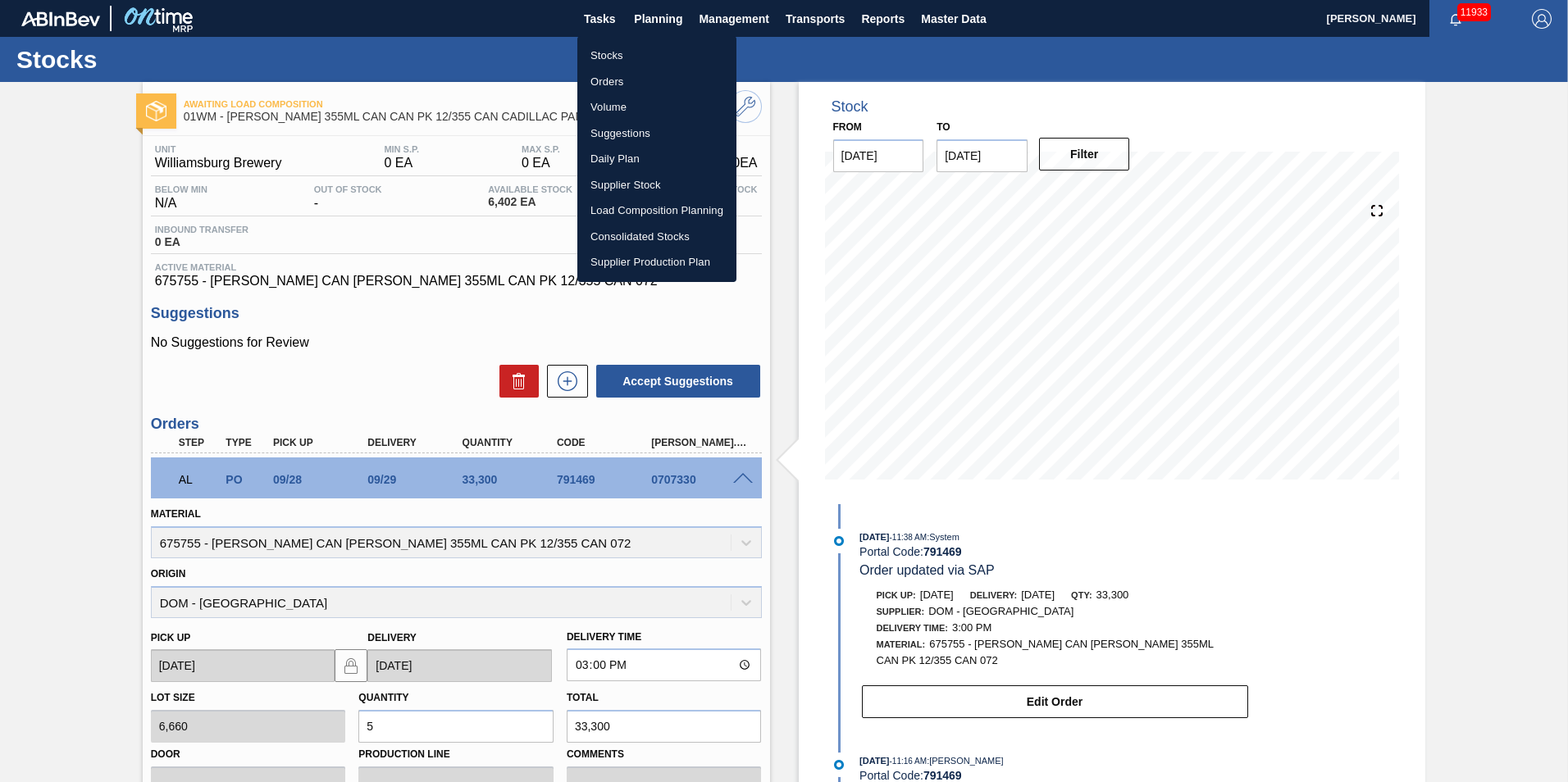
click at [662, 209] on li "Load Composition Planning" at bounding box center [657, 211] width 159 height 27
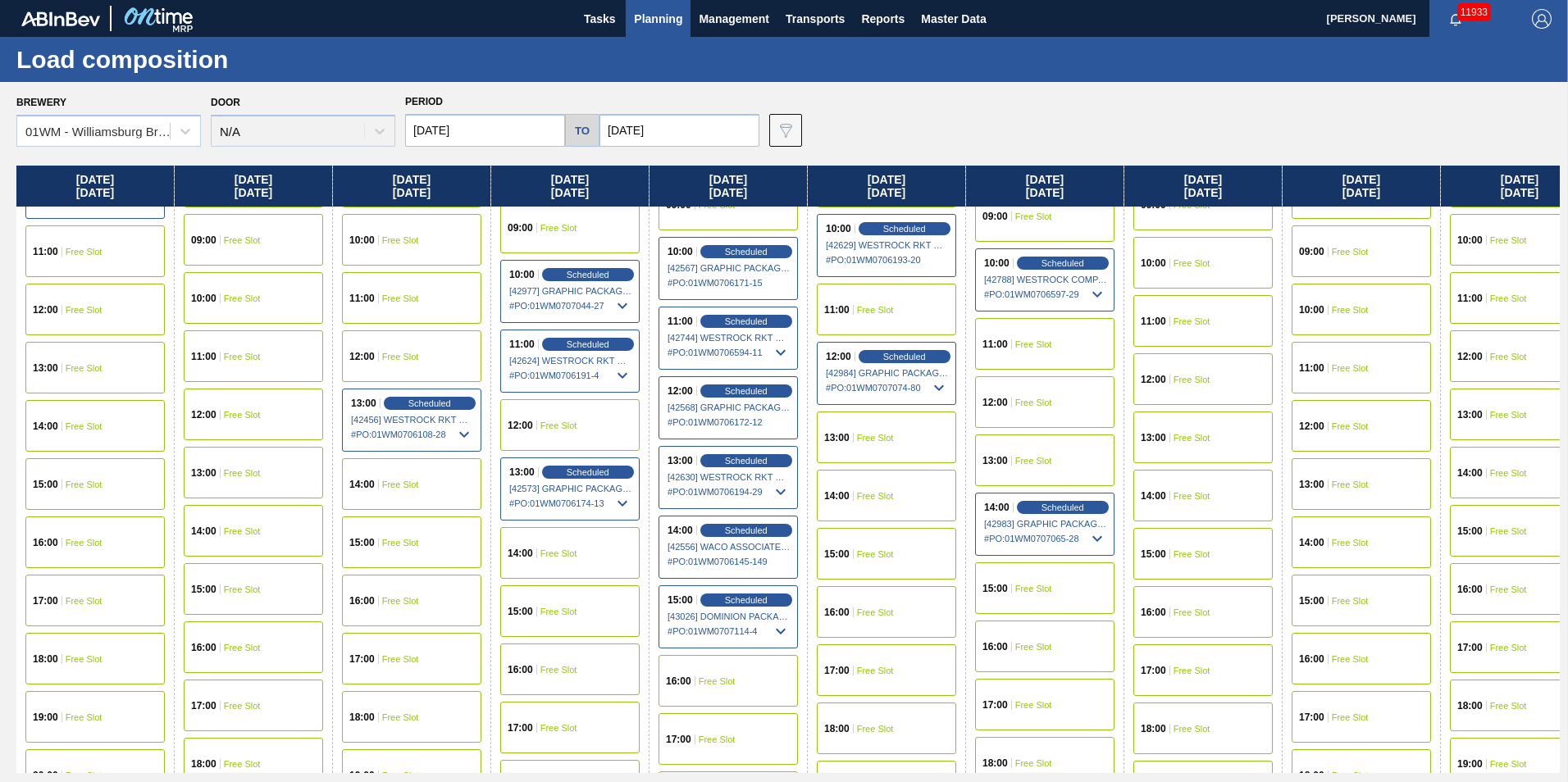
scroll to position [738, 0]
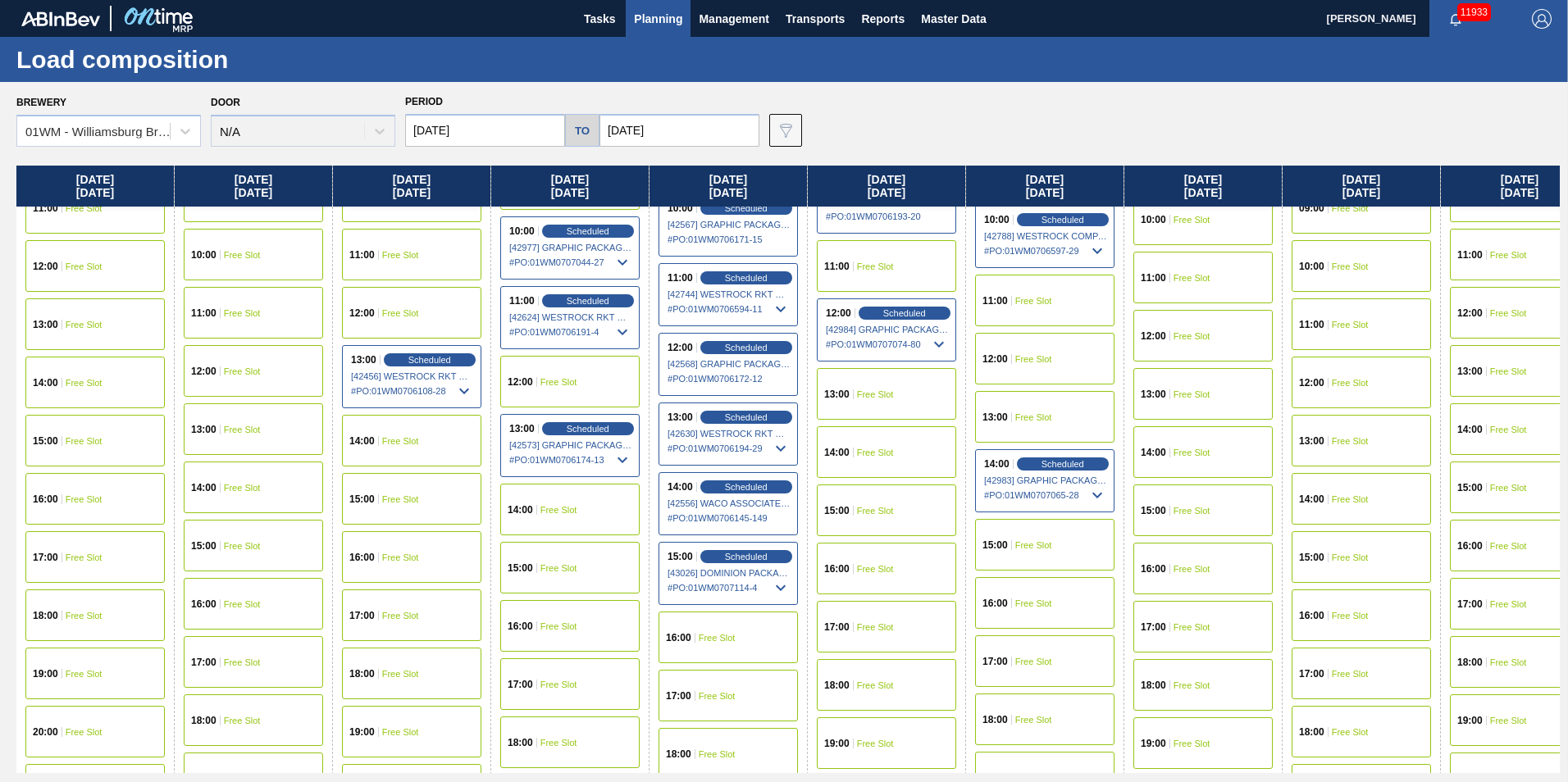
click at [769, 564] on div "15:00 Scheduled [43026] DOMINION PACKAGING, INC. - 0008325026 # PO : 01WM070711…" at bounding box center [728, 573] width 139 height 64
click at [765, 558] on span "Scheduled" at bounding box center [745, 555] width 46 height 10
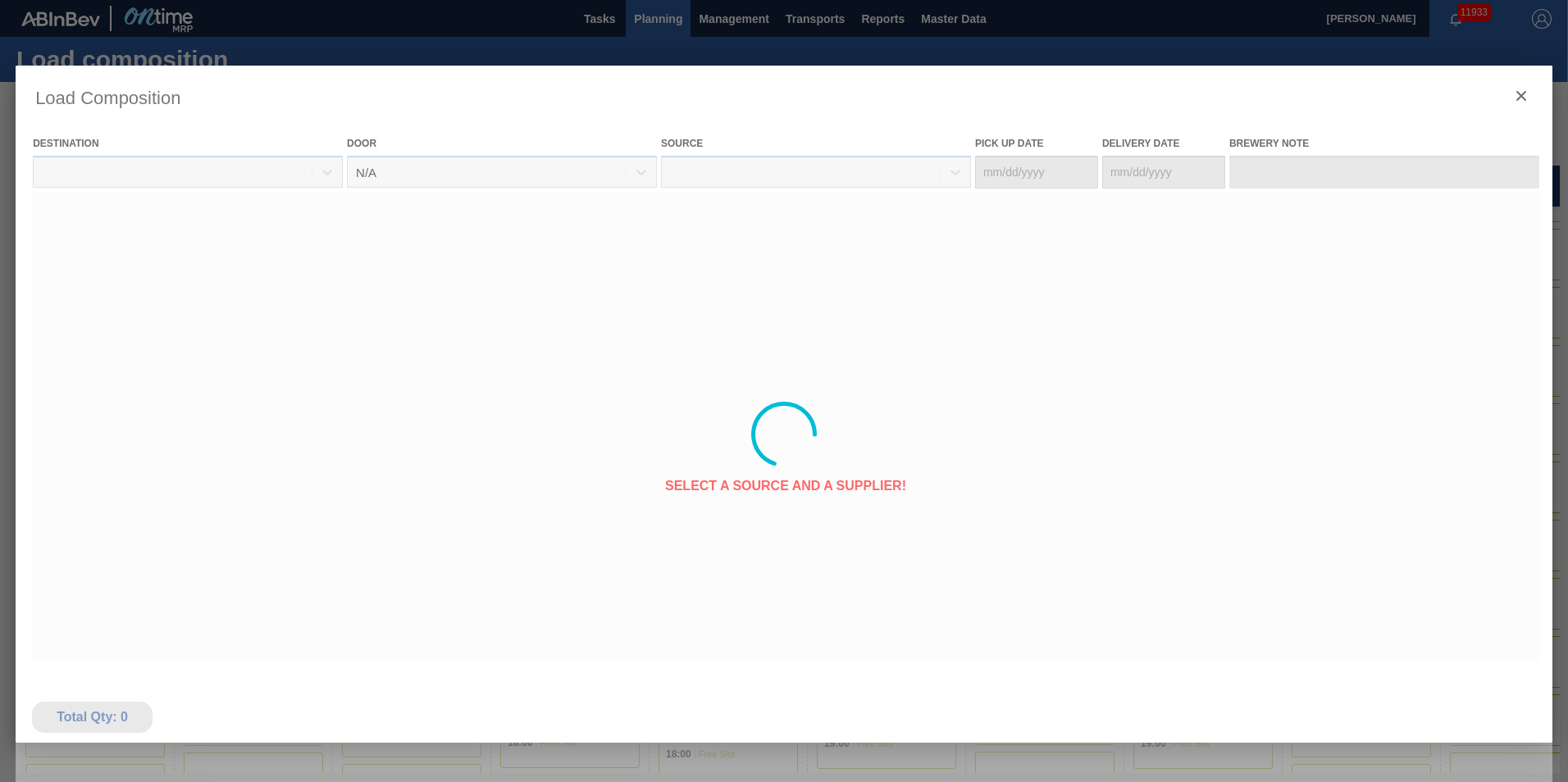
type Date "[DATE]"
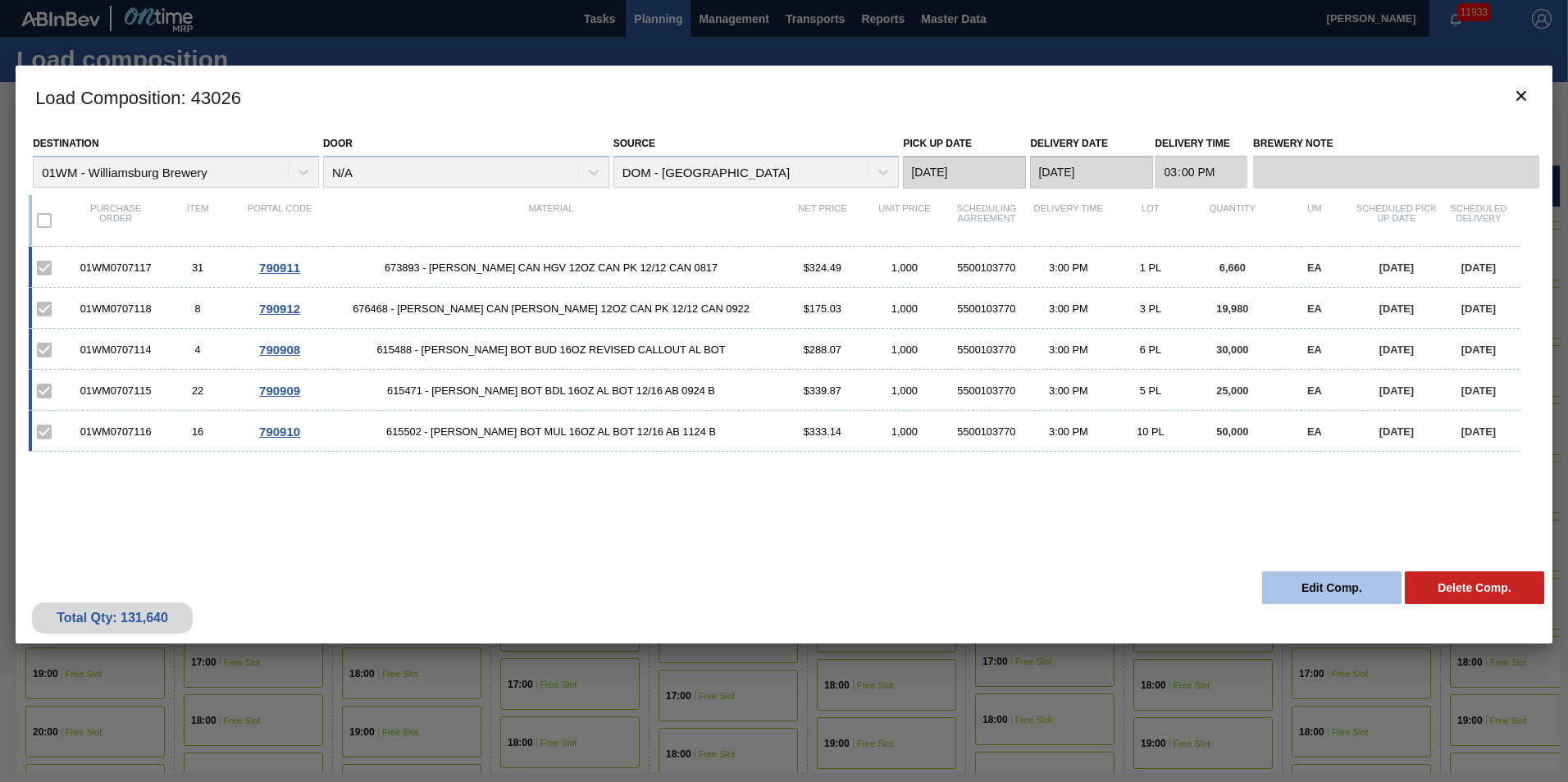
click at [1174, 593] on button "Edit Comp." at bounding box center [1332, 588] width 139 height 33
